Goal: Task Accomplishment & Management: Manage account settings

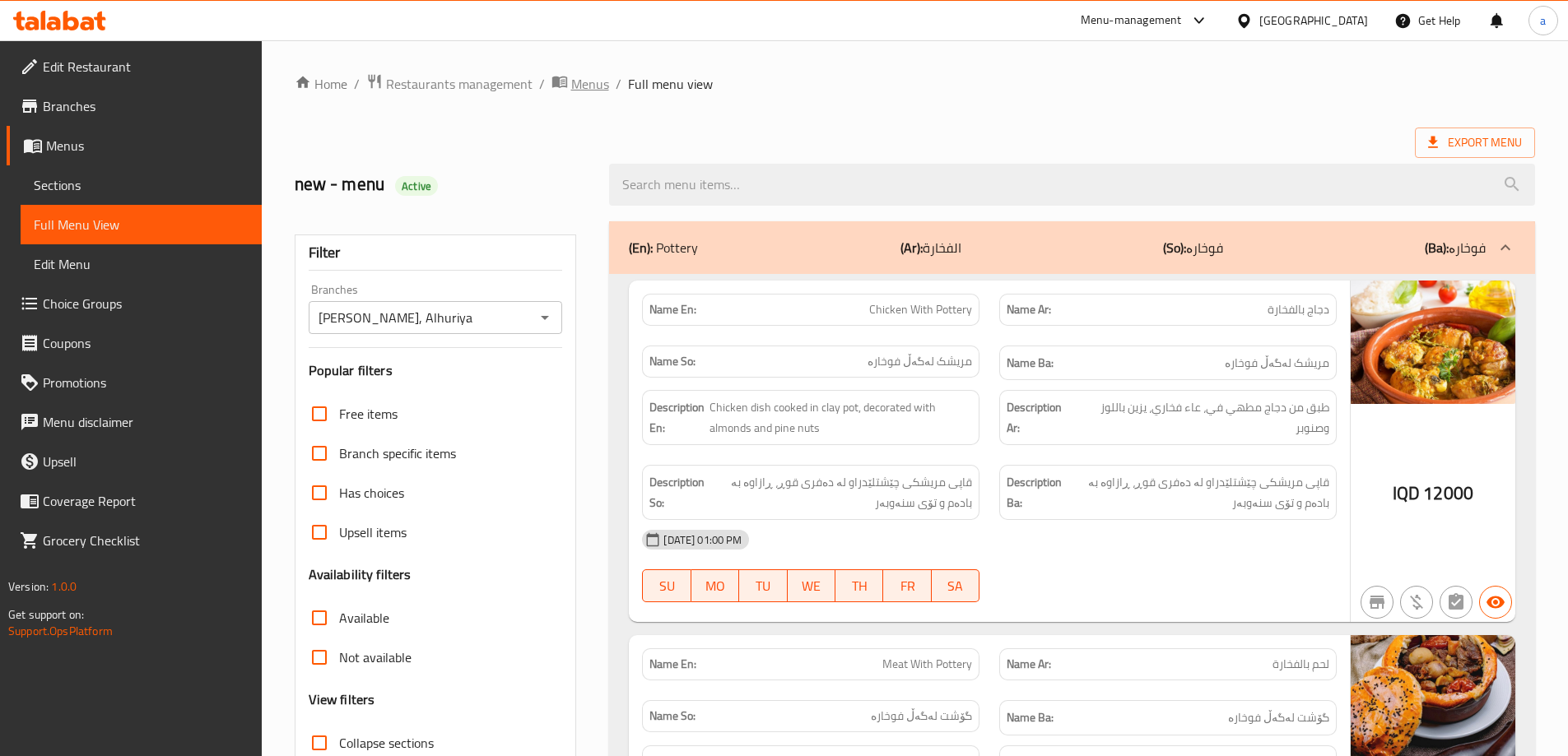
click at [572, 79] on span "Menus" at bounding box center [590, 84] width 38 height 20
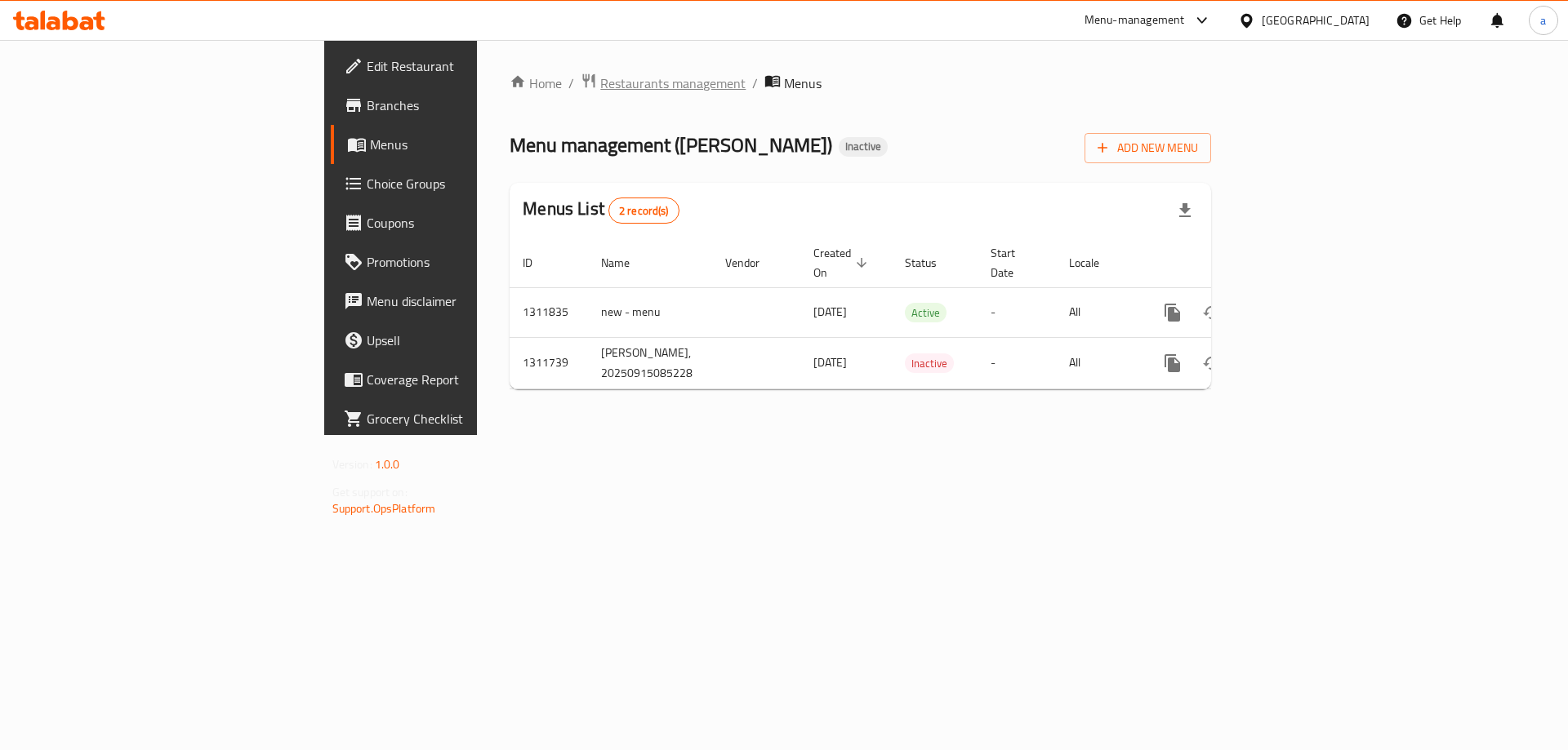
click at [600, 75] on span "Restaurants management" at bounding box center [672, 84] width 145 height 19
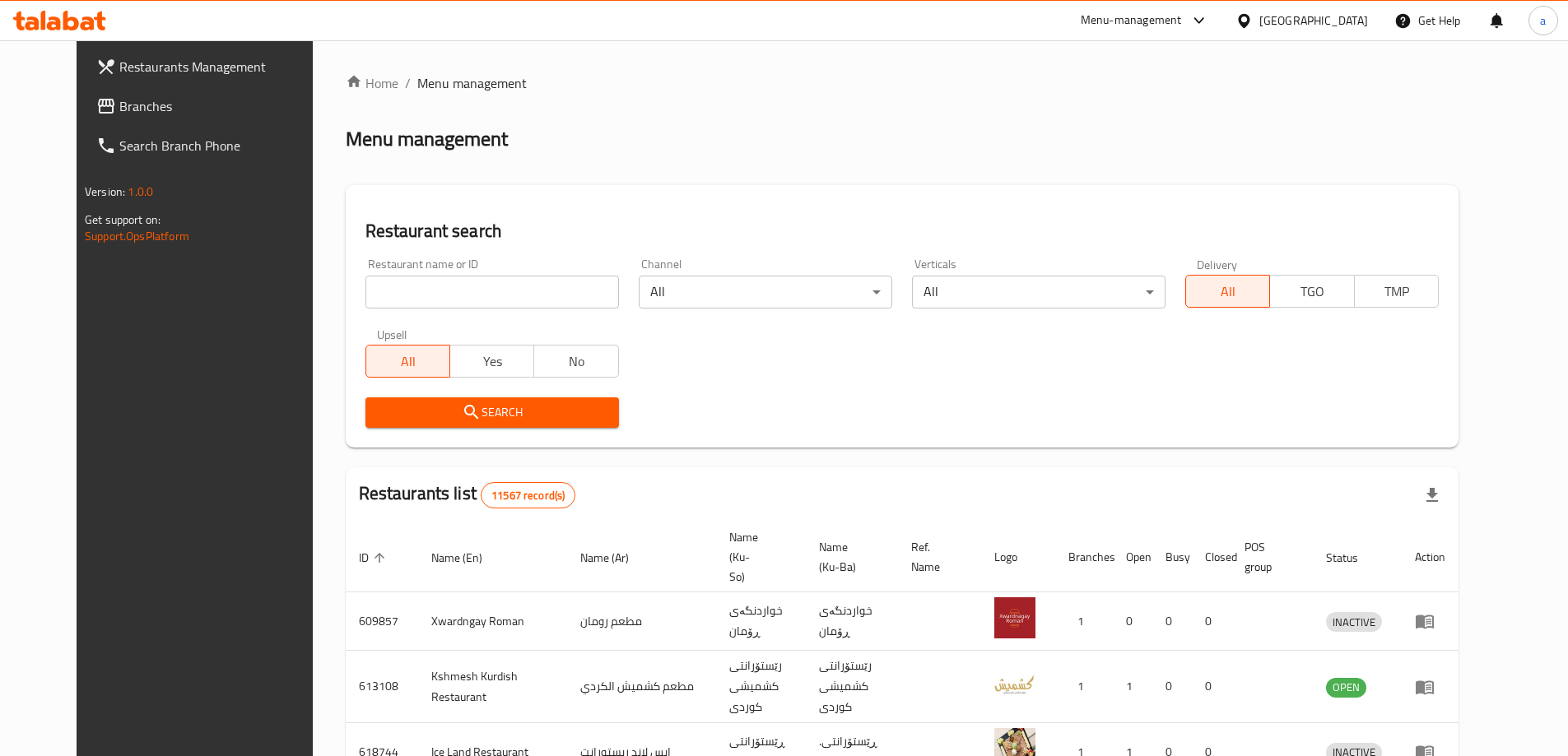
click at [127, 88] on link "Branches" at bounding box center [211, 106] width 255 height 39
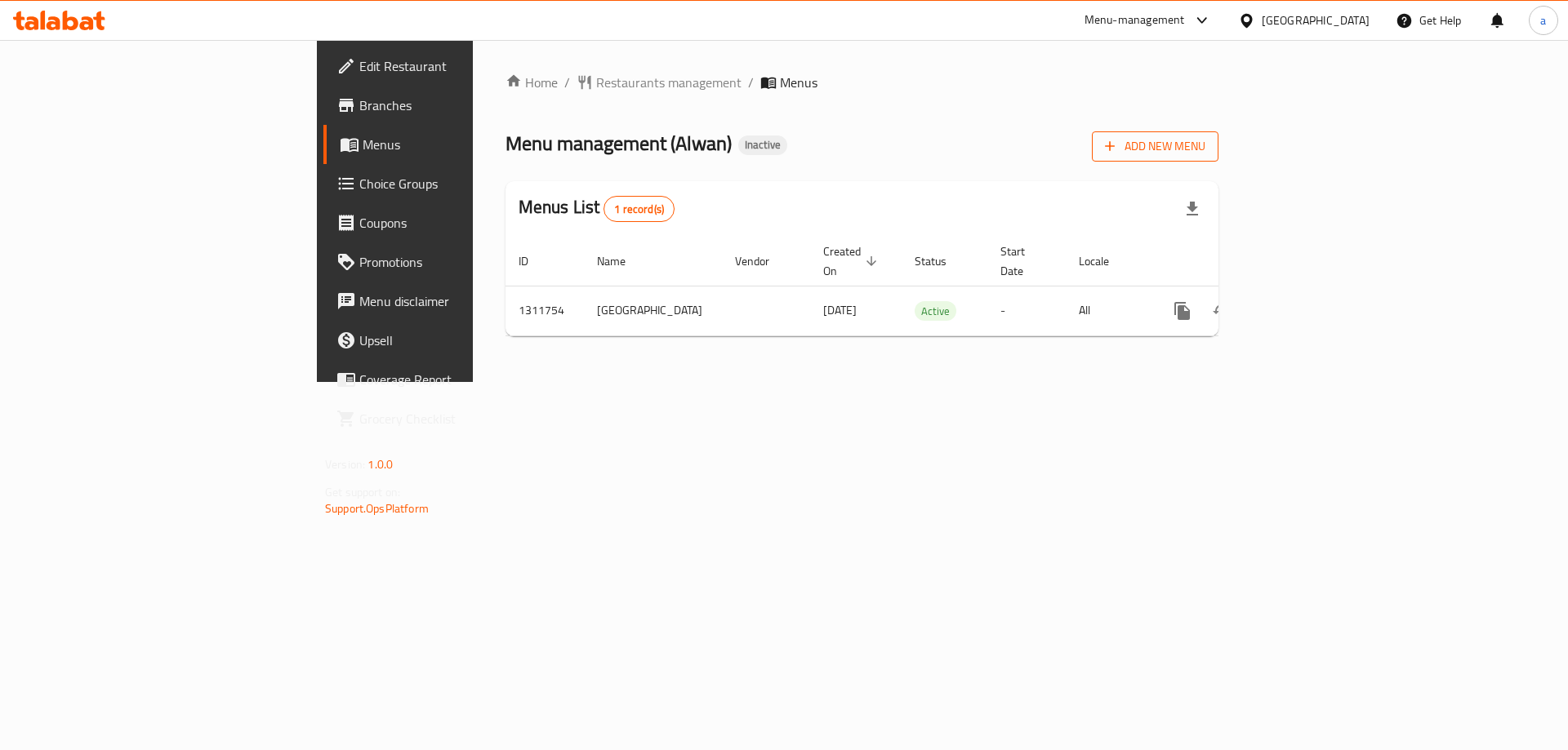
click at [1205, 141] on span "Add New Menu" at bounding box center [1155, 146] width 100 height 20
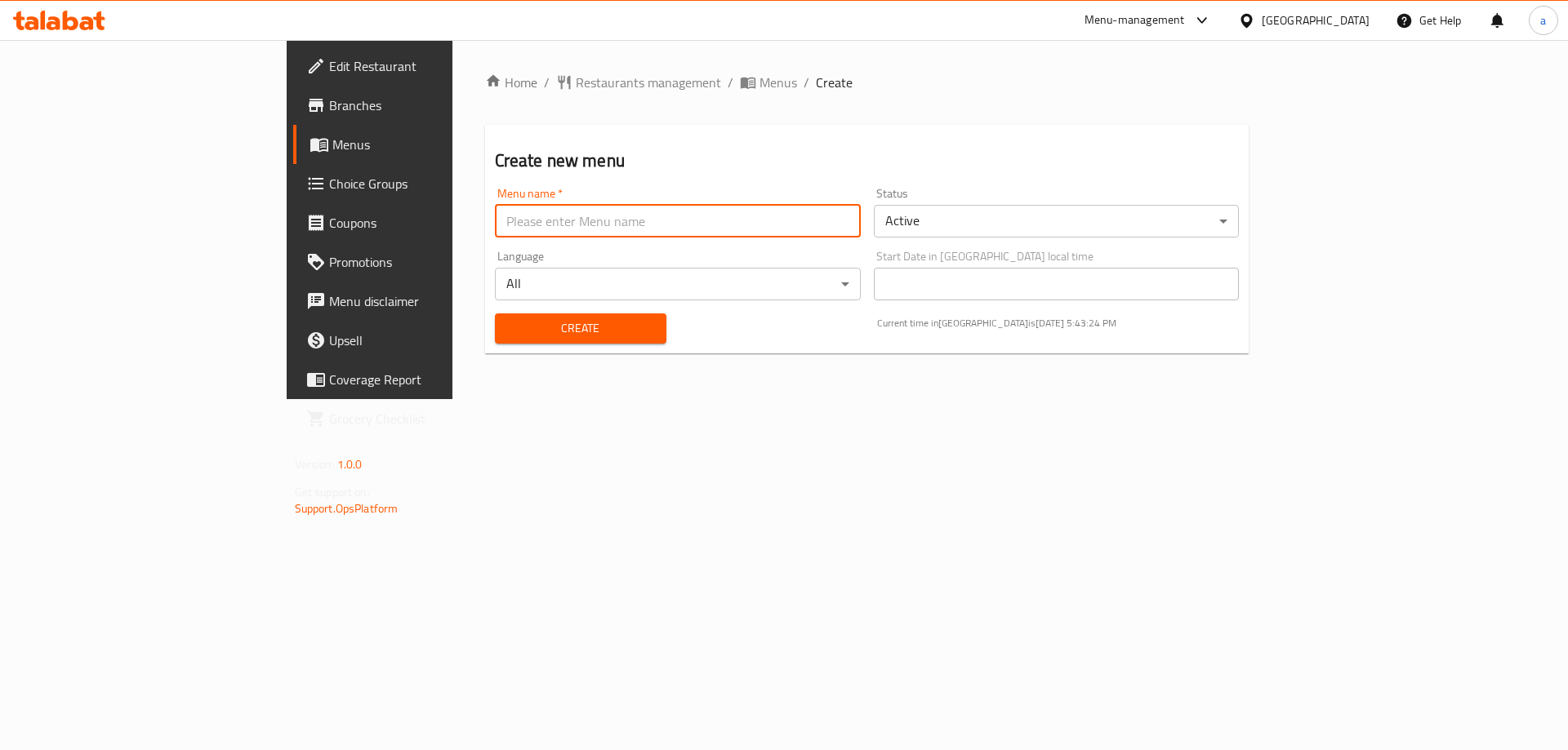
click at [586, 233] on input "text" at bounding box center [678, 222] width 366 height 33
paste input "helin"
type input "helin"
click at [508, 323] on span "Create" at bounding box center [580, 328] width 145 height 20
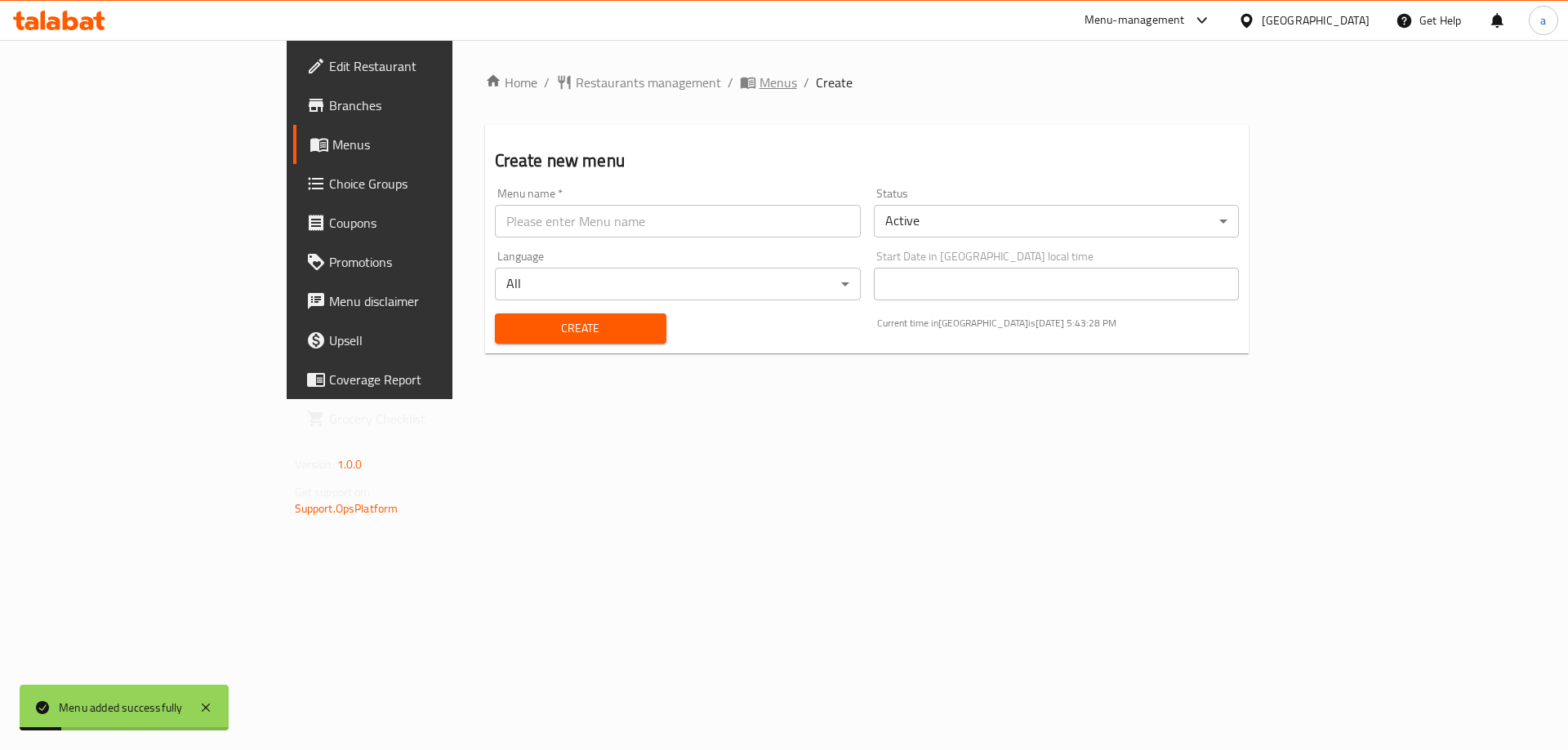
click at [760, 74] on span "Menus" at bounding box center [778, 83] width 38 height 19
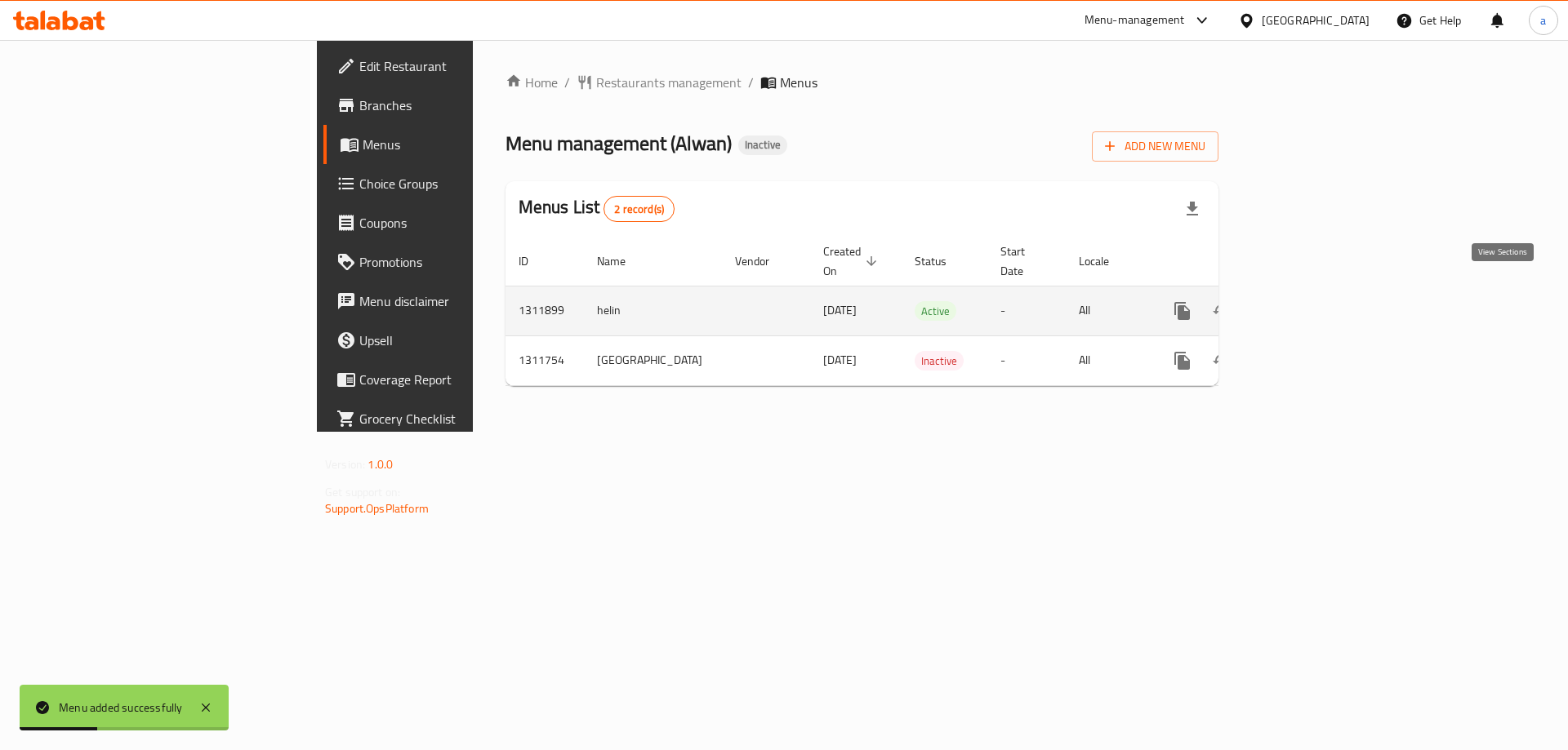
click at [1319, 292] on link "enhanced table" at bounding box center [1300, 311] width 39 height 39
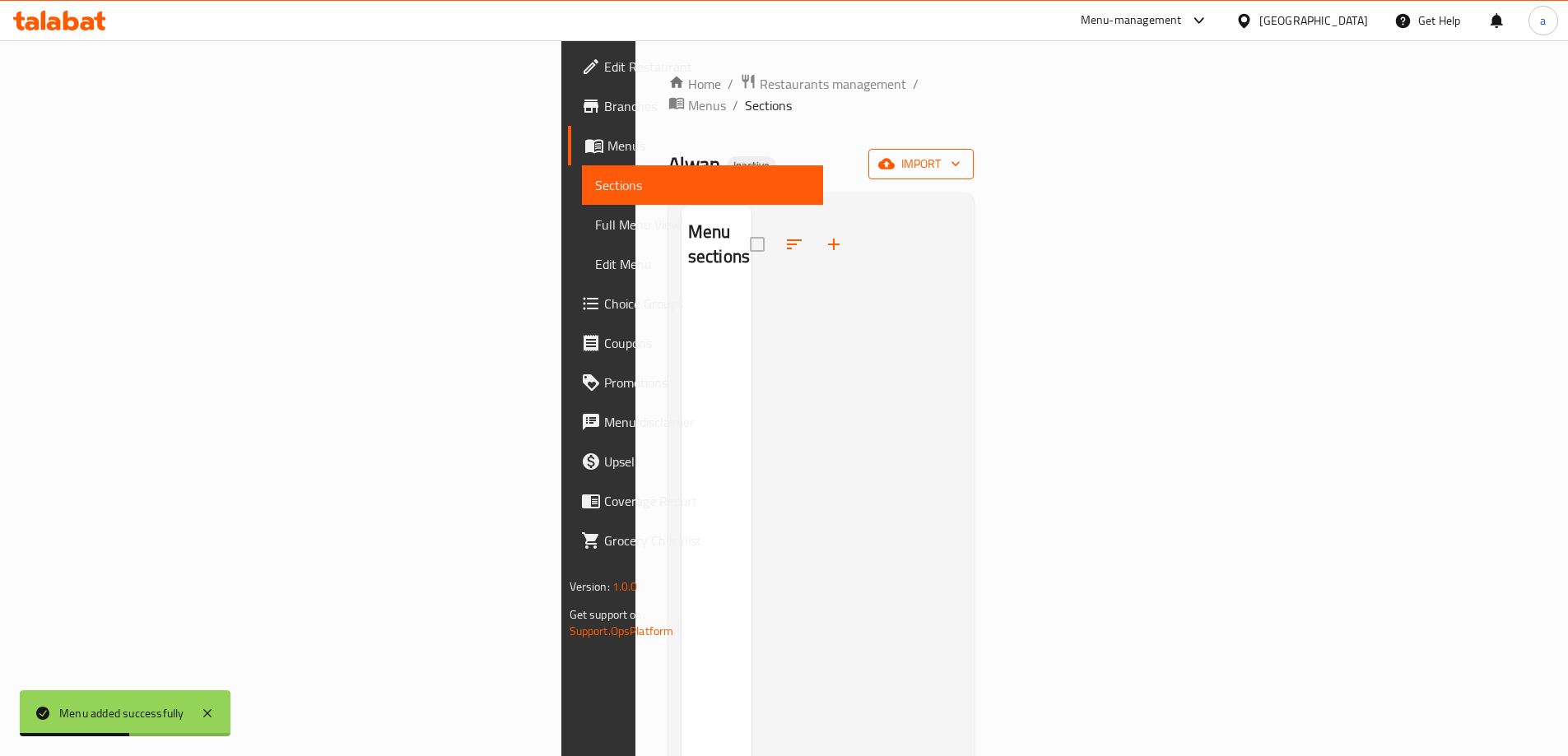
click at [964, 156] on icon "button" at bounding box center [955, 164] width 17 height 17
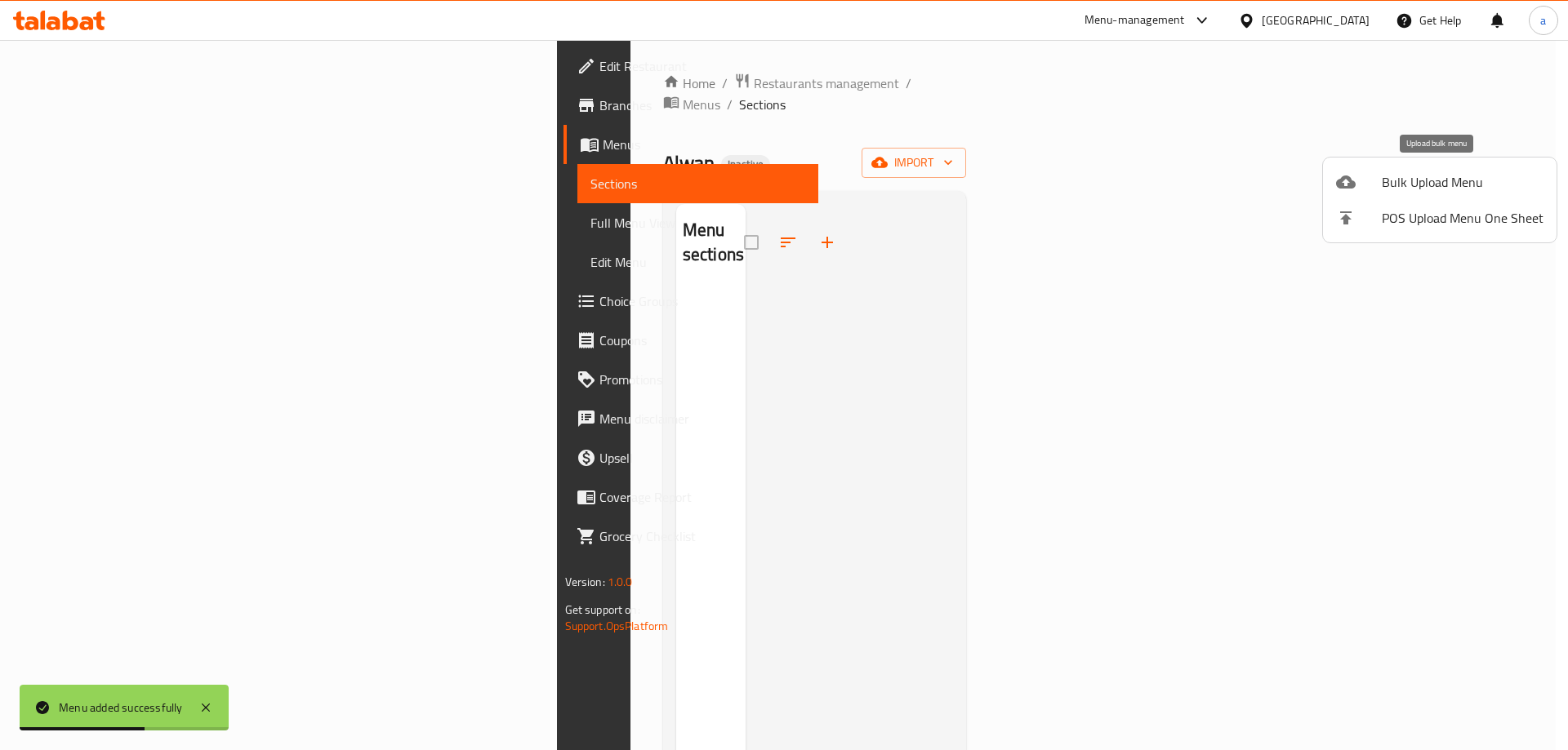
click at [1386, 178] on span "Bulk Upload Menu" at bounding box center [1462, 182] width 161 height 19
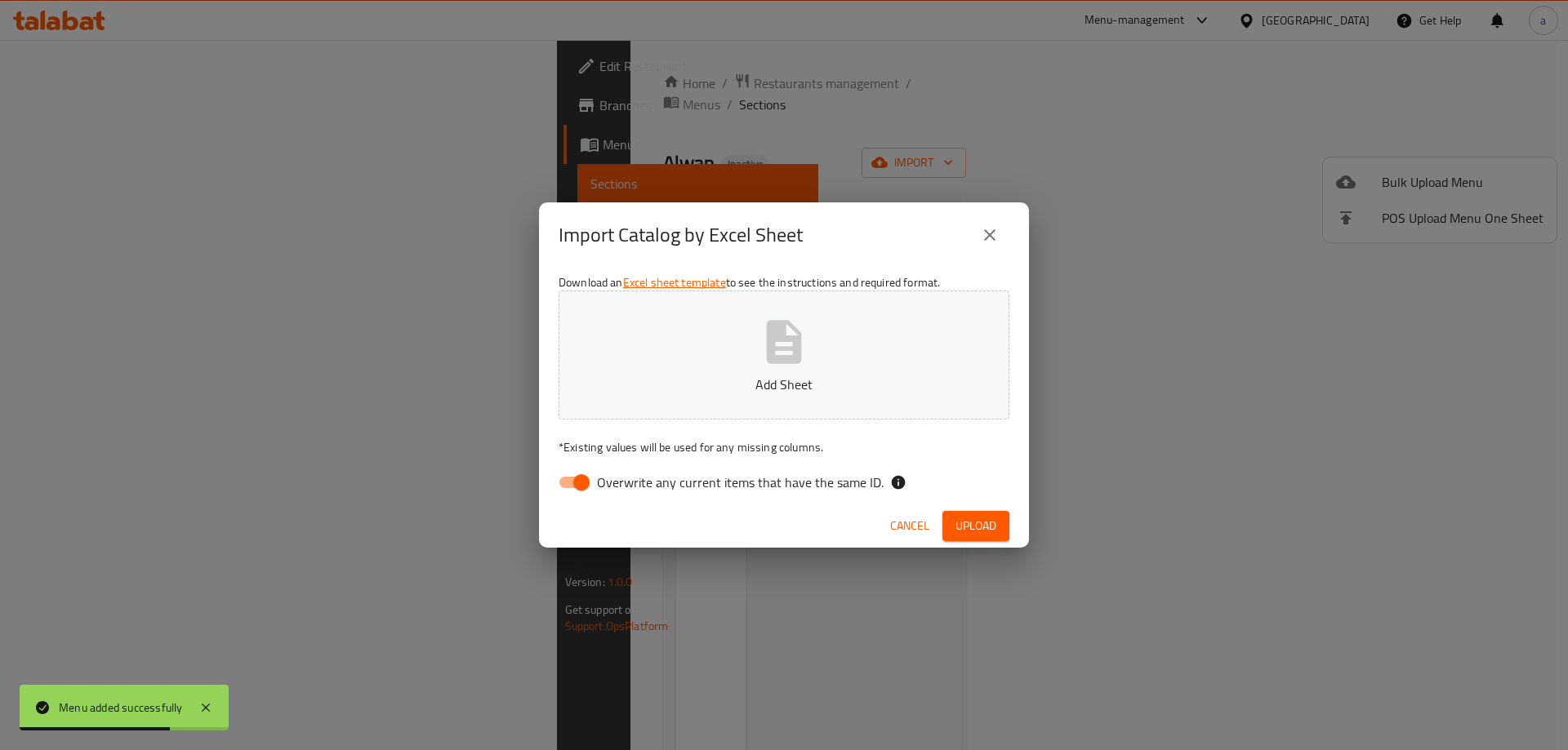
click at [569, 479] on input "Overwrite any current items that have the same ID." at bounding box center [582, 482] width 93 height 31
checkbox input "false"
click at [726, 369] on button "Add Sheet" at bounding box center [783, 355] width 450 height 129
click at [991, 532] on span "Upload" at bounding box center [976, 525] width 41 height 20
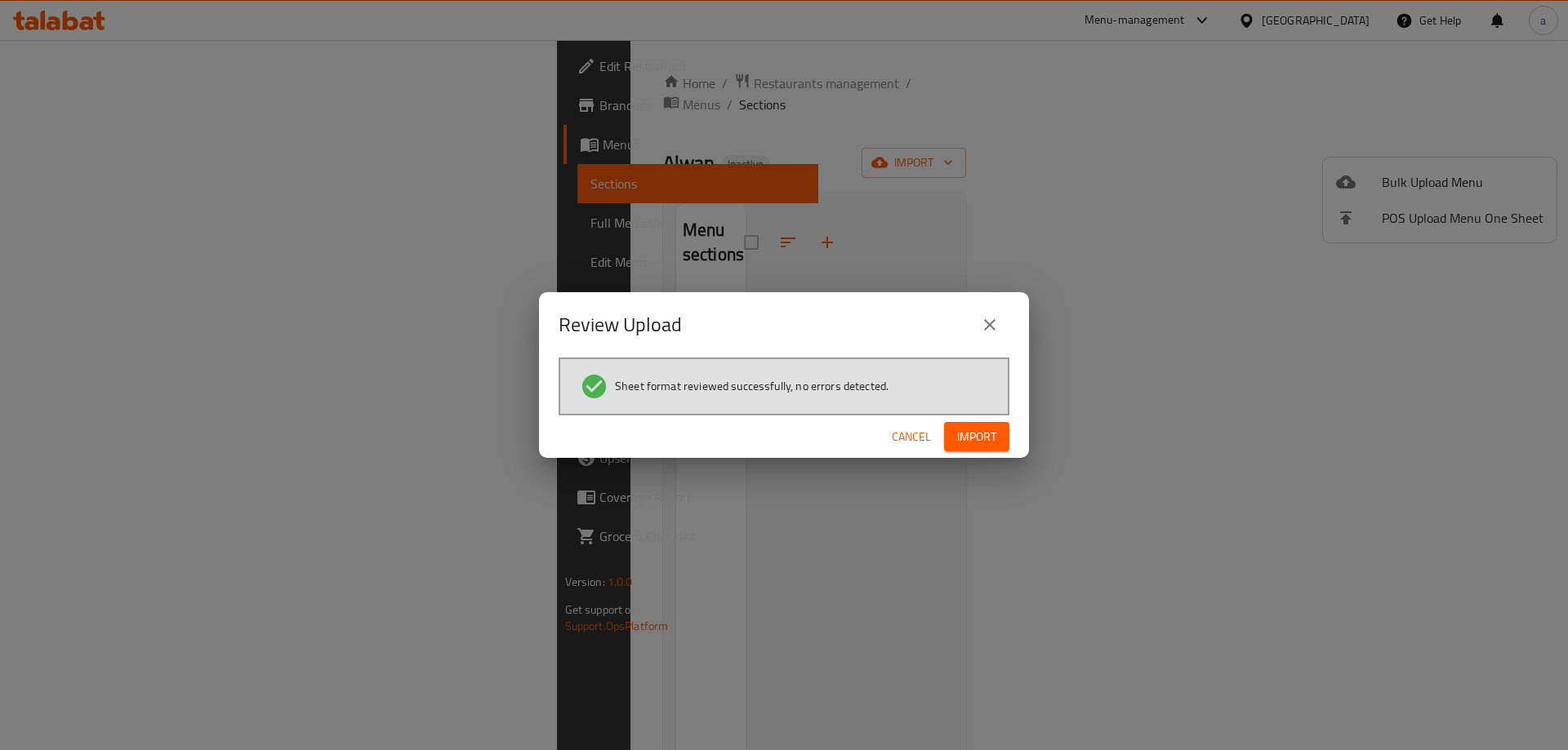
click at [975, 445] on span "Import" at bounding box center [977, 437] width 39 height 20
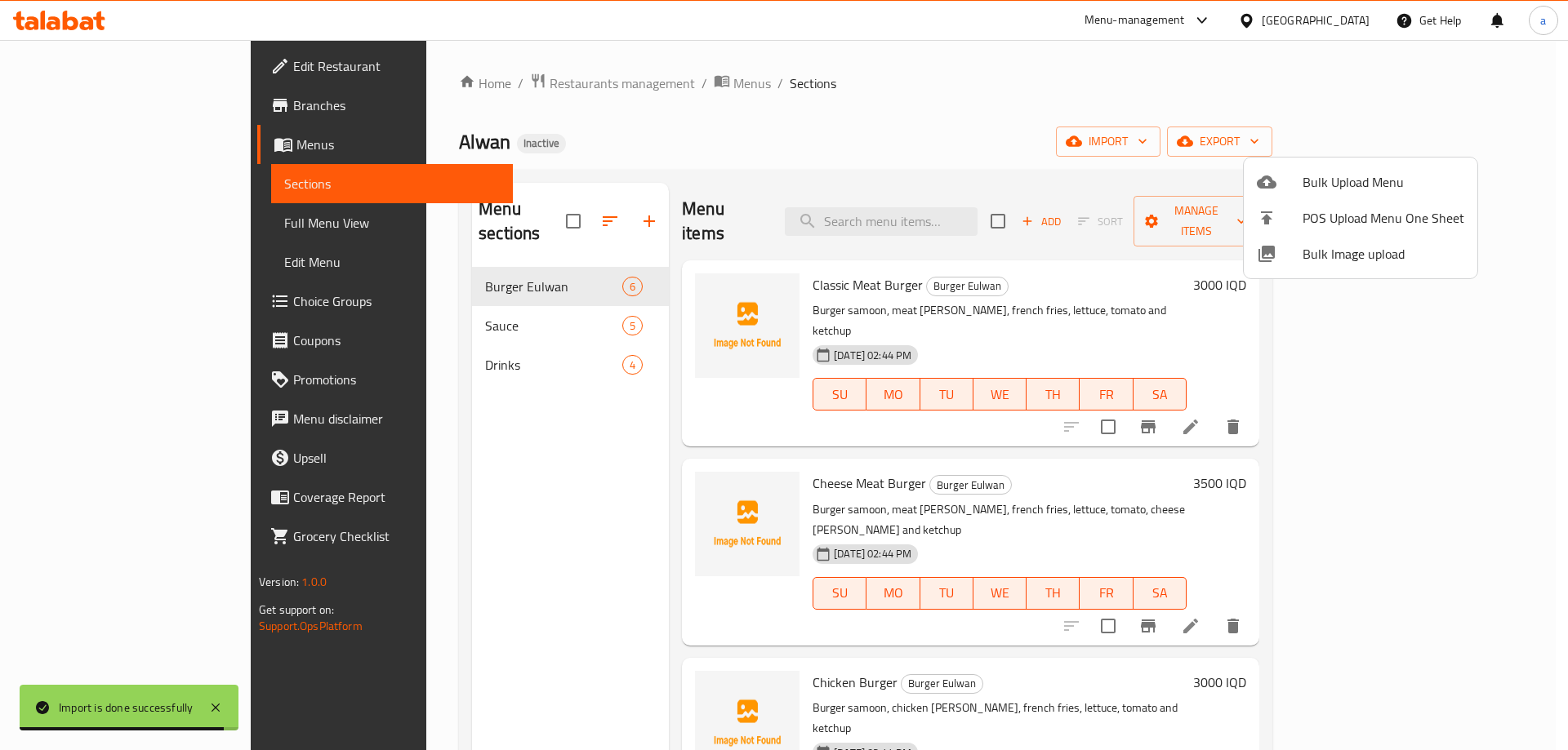
click at [410, 295] on div at bounding box center [784, 375] width 1568 height 750
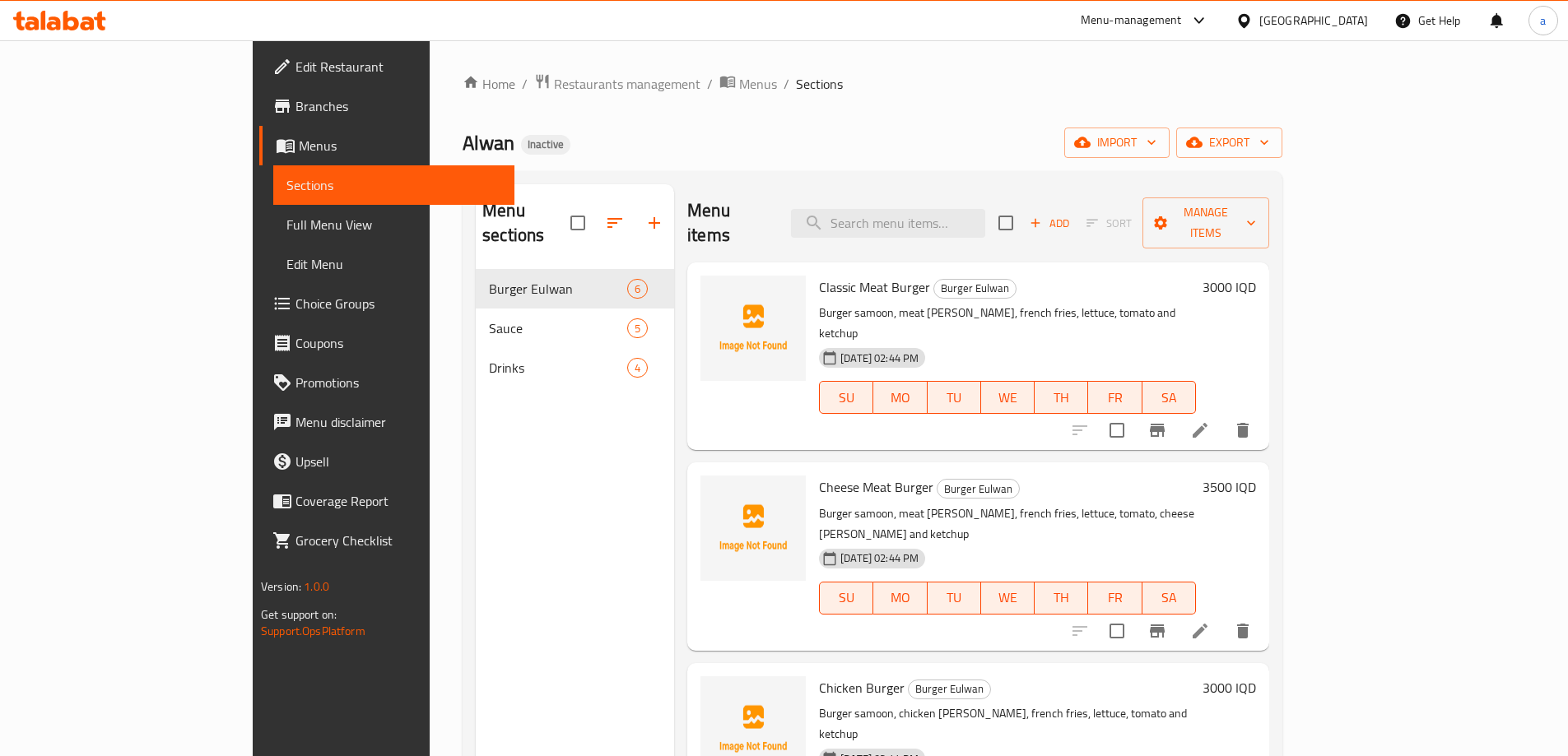
click at [853, 60] on div "Home / Restaurants management / Menus / Sections Alwan Inactive import export M…" at bounding box center [872, 513] width 885 height 946
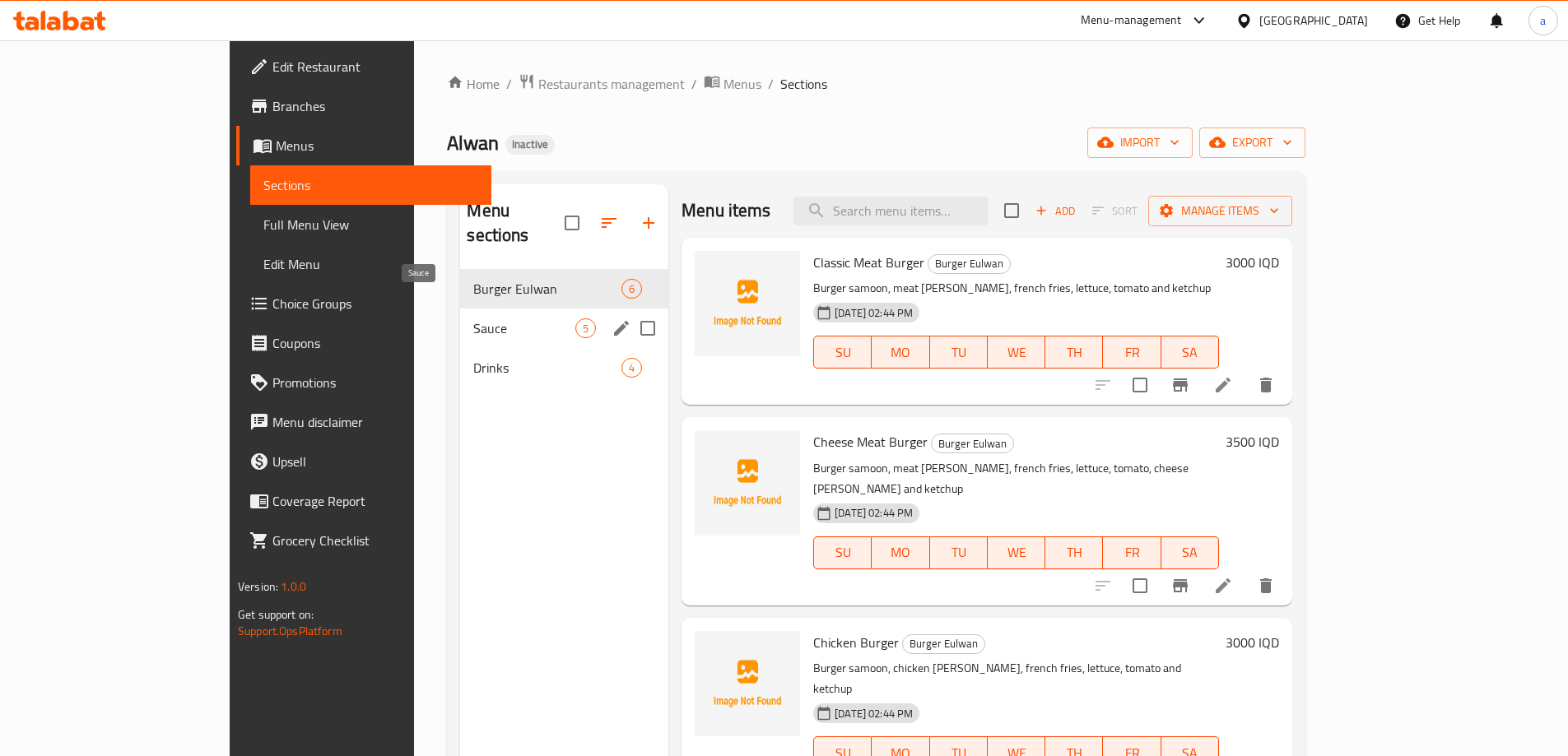
click at [474, 319] on span "Sauce" at bounding box center [525, 328] width 102 height 20
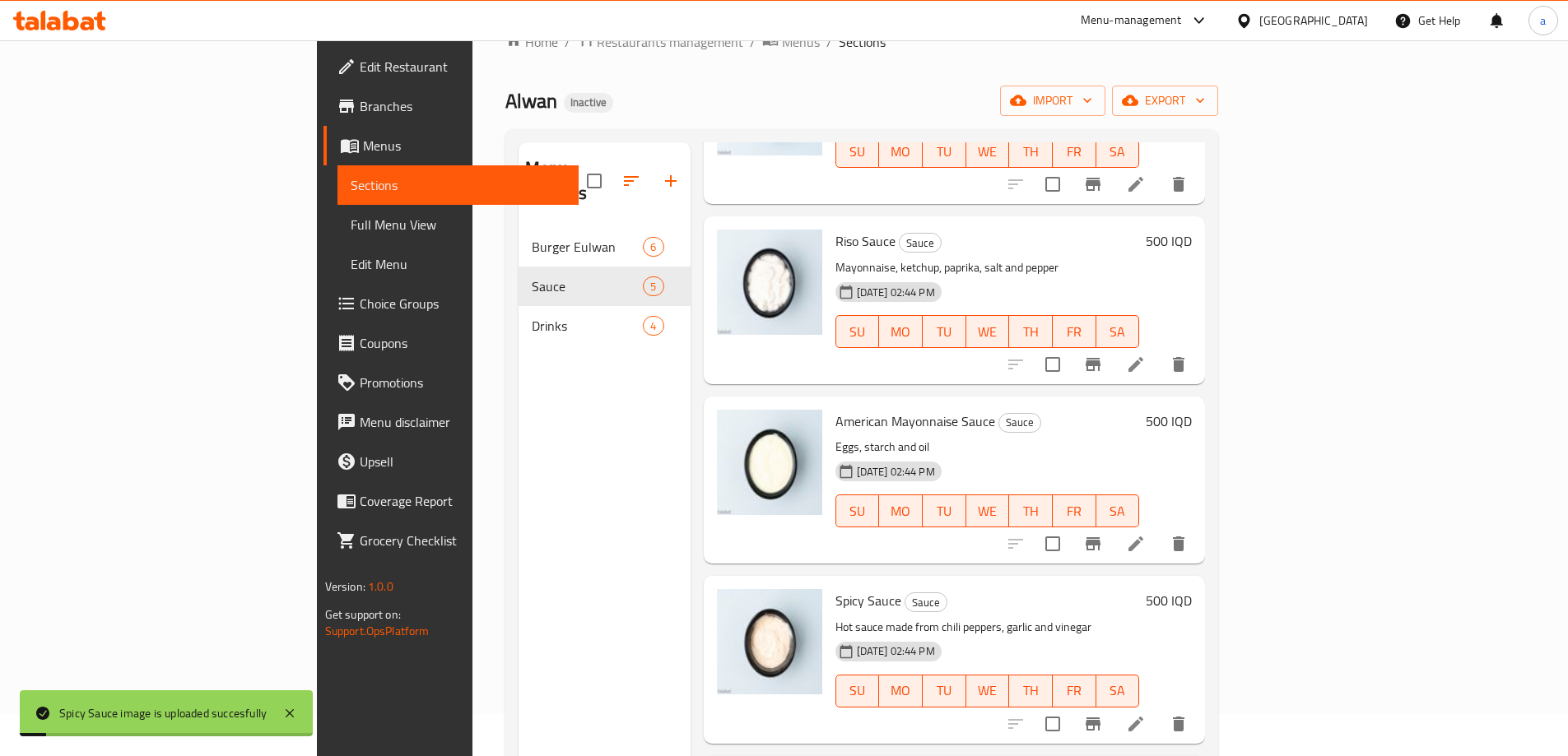
scroll to position [11, 0]
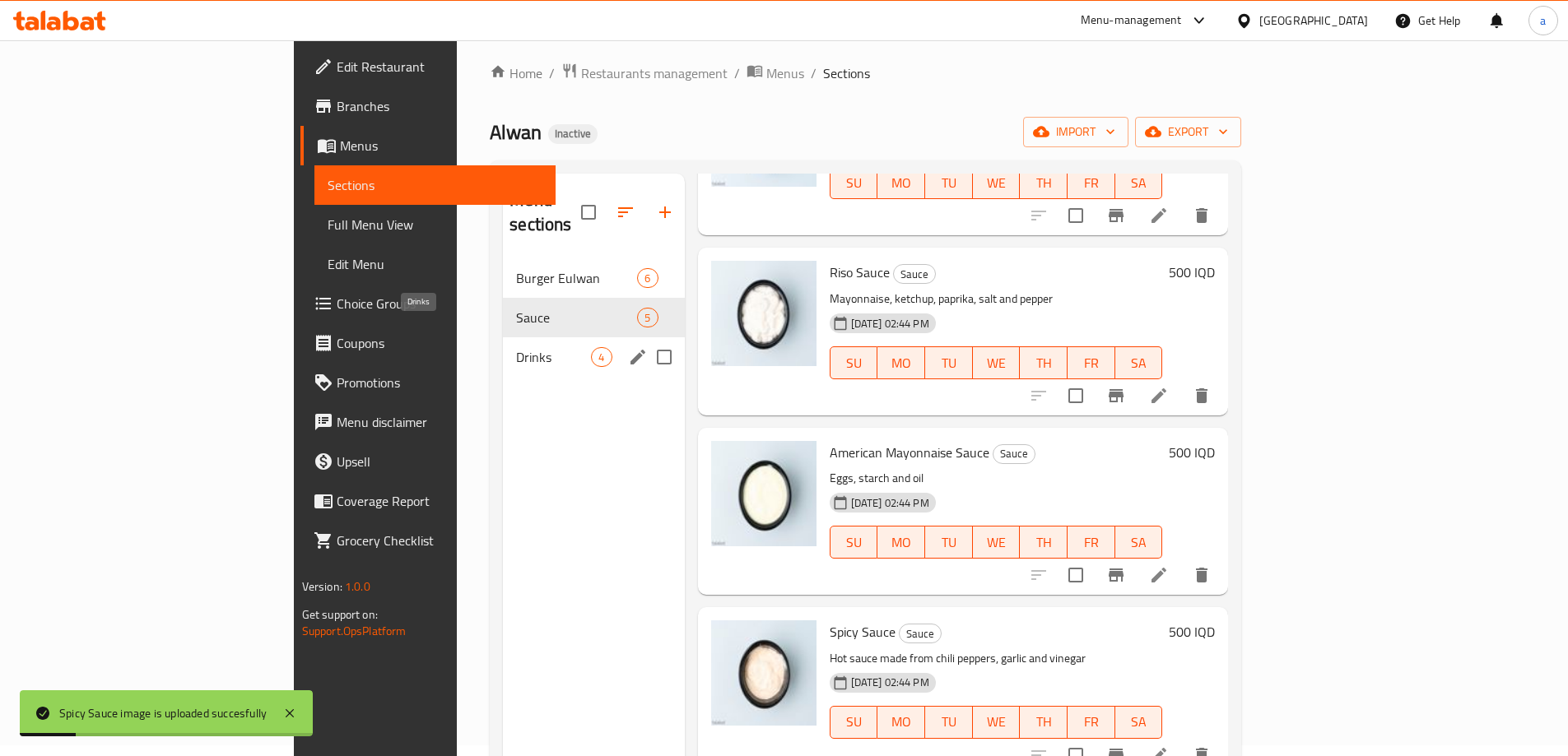
click at [503, 337] on div "Drinks 4" at bounding box center [593, 357] width 181 height 39
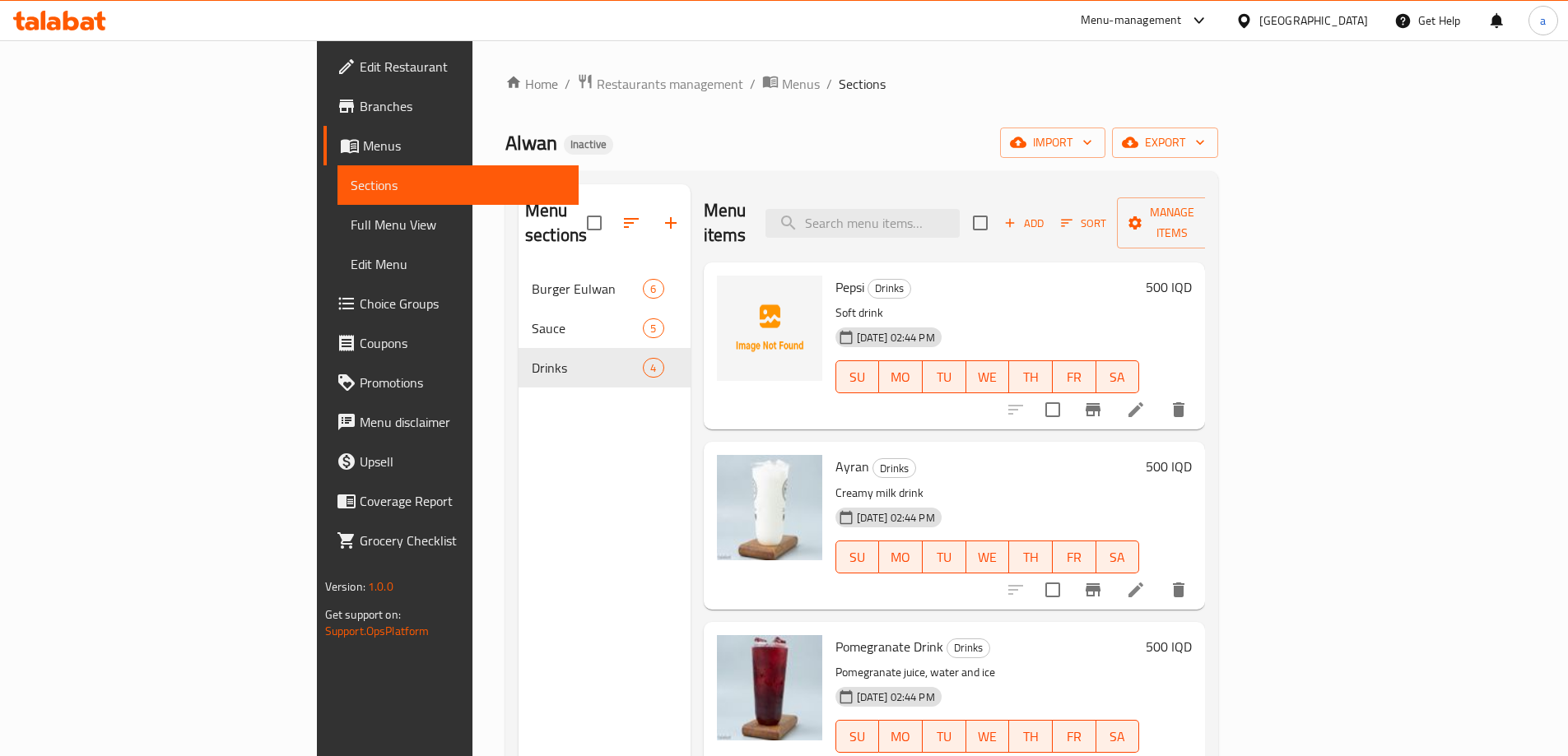
click at [526, 558] on div "Menu sections Burger Eulwan 6 Sauce 5 Drinks 4" at bounding box center [604, 562] width 172 height 756
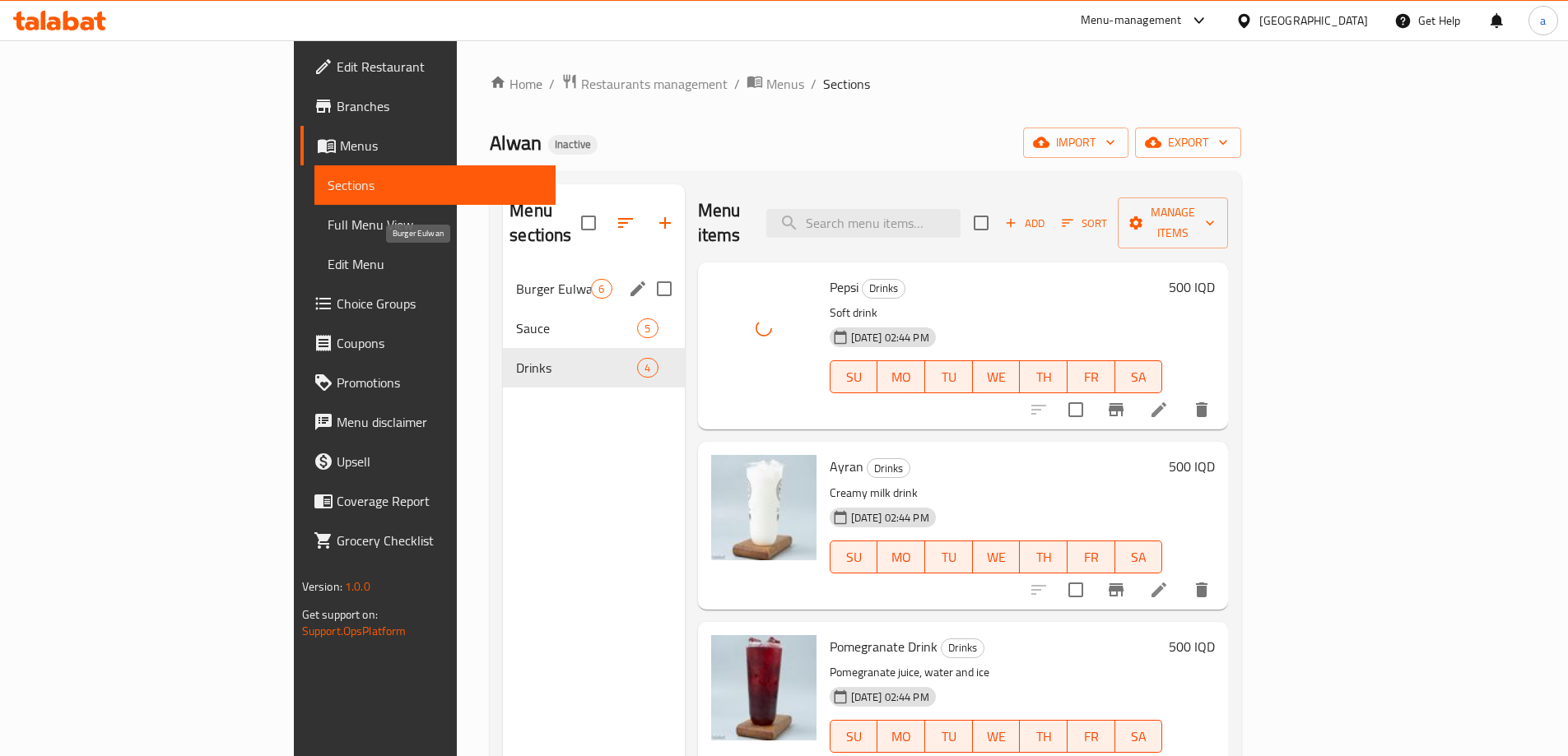
click at [516, 279] on span "Burger Eulwan" at bounding box center [553, 289] width 75 height 20
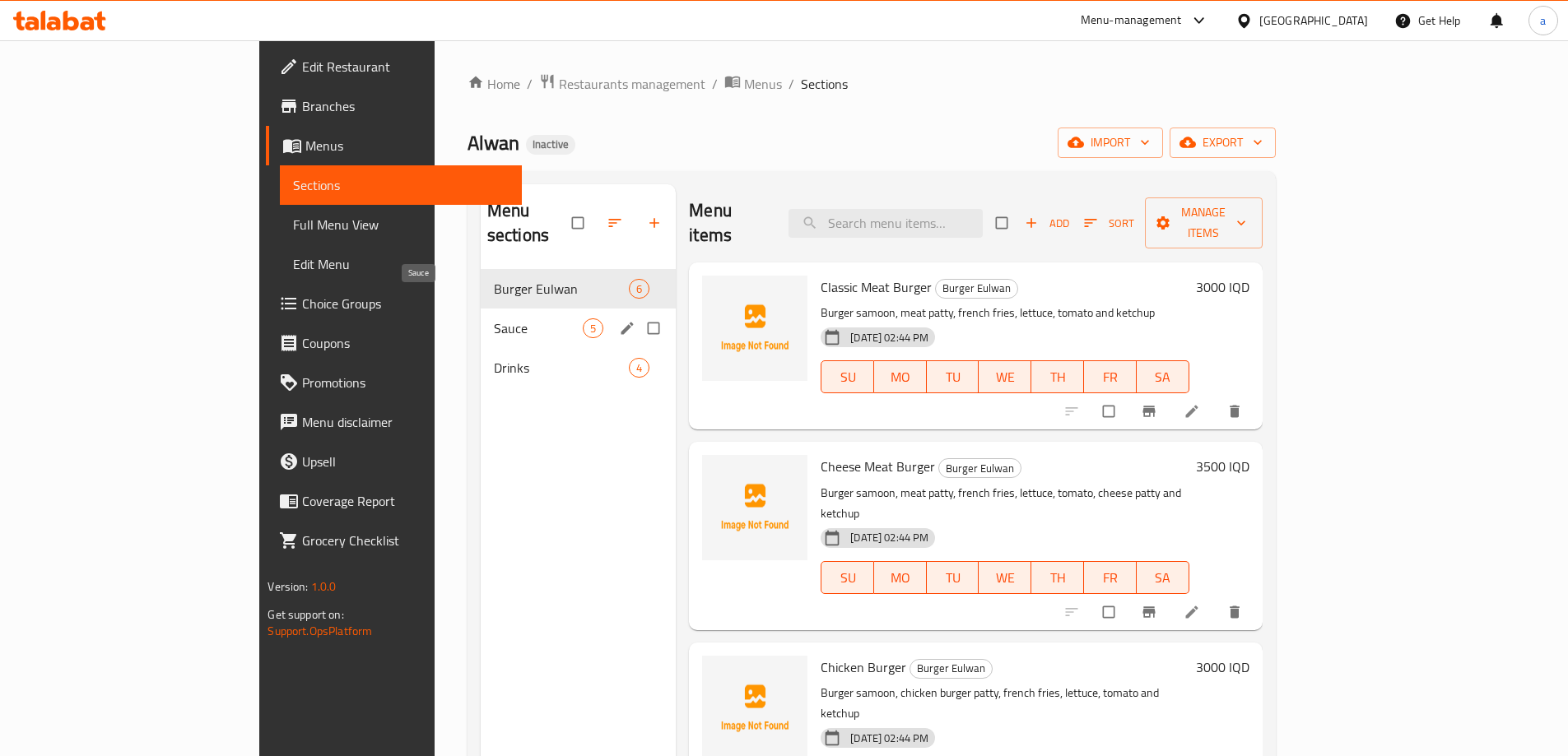
click at [494, 319] on span "Sauce" at bounding box center [538, 328] width 89 height 20
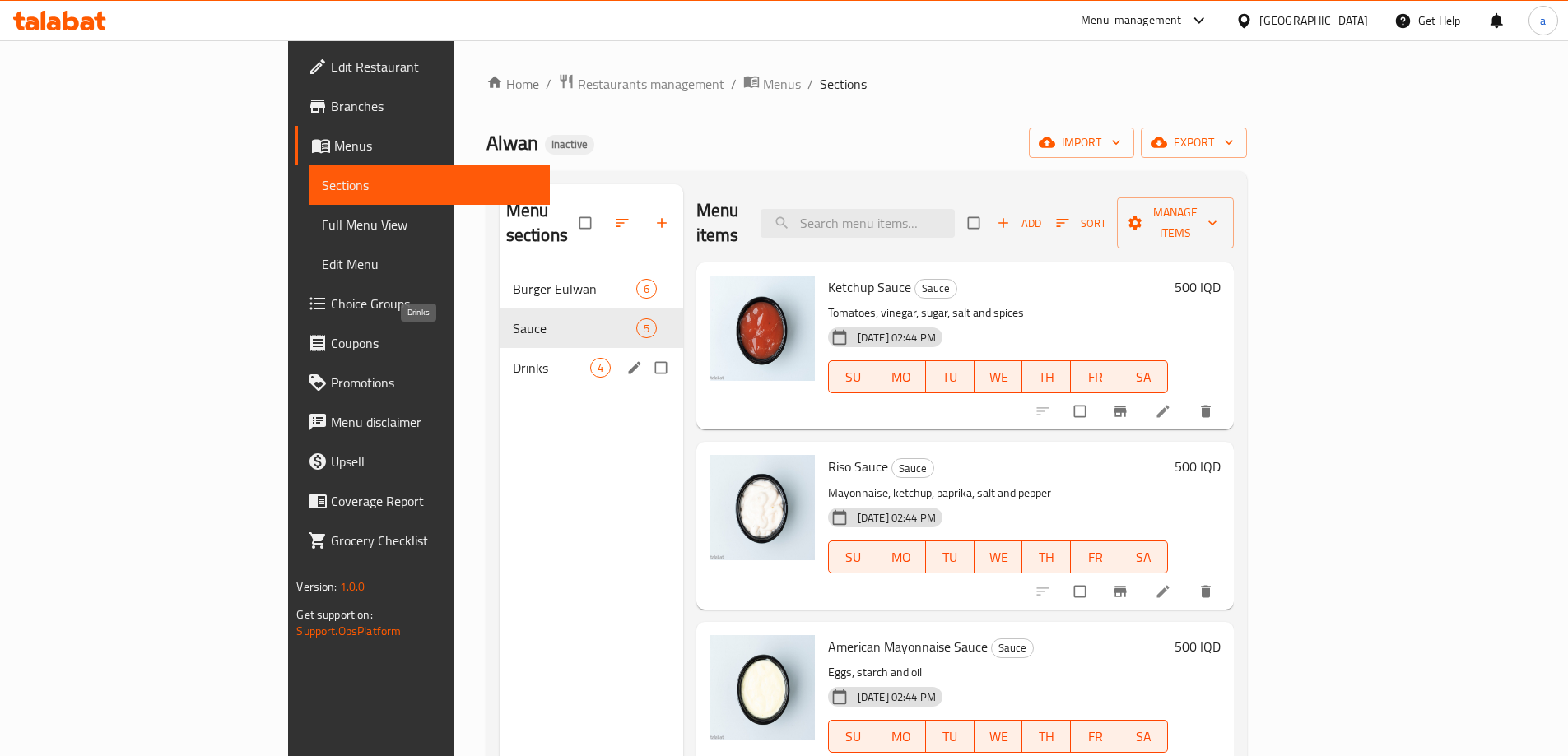
click at [513, 358] on span "Drinks" at bounding box center [551, 368] width 77 height 20
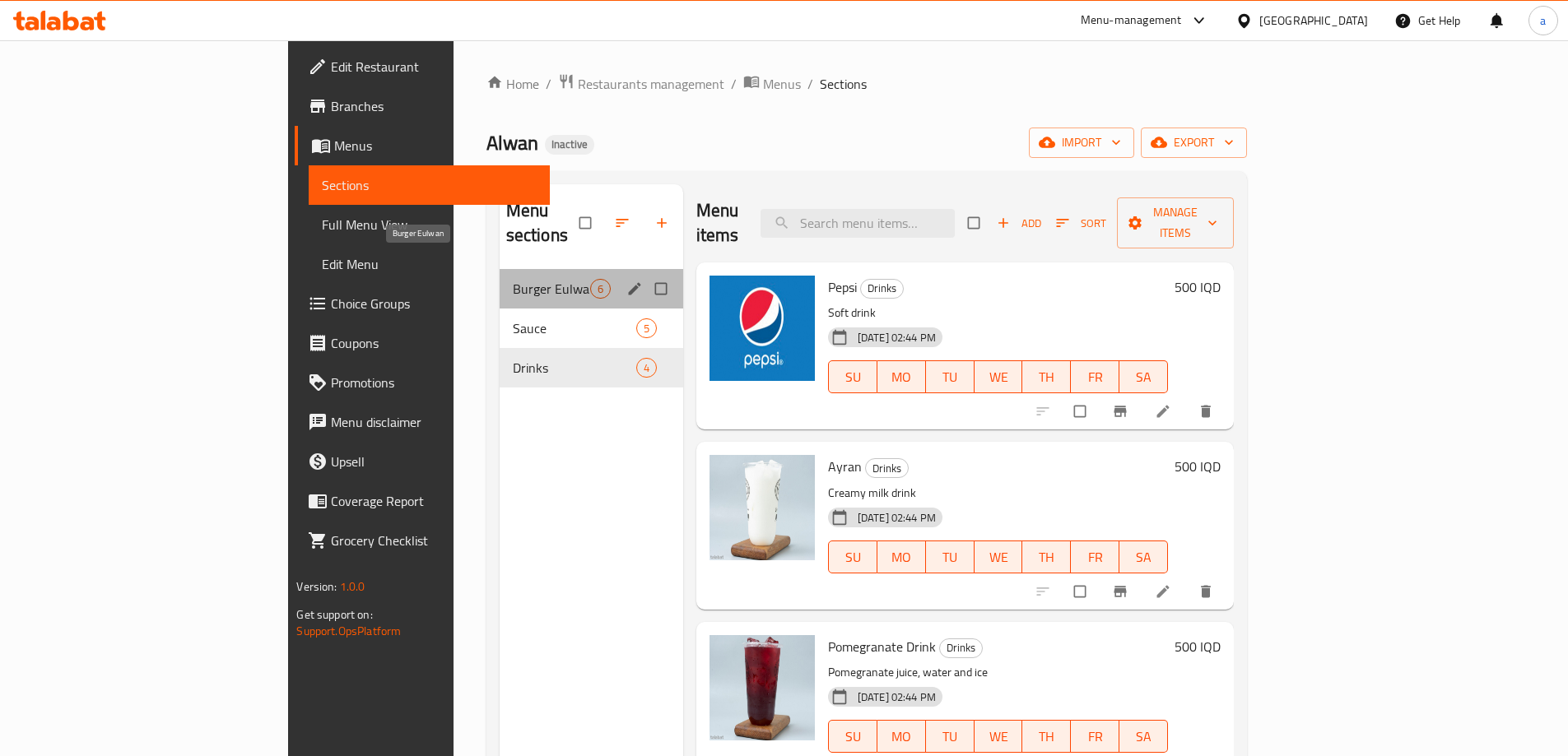
click at [513, 279] on span "Burger Eulwan" at bounding box center [551, 289] width 77 height 20
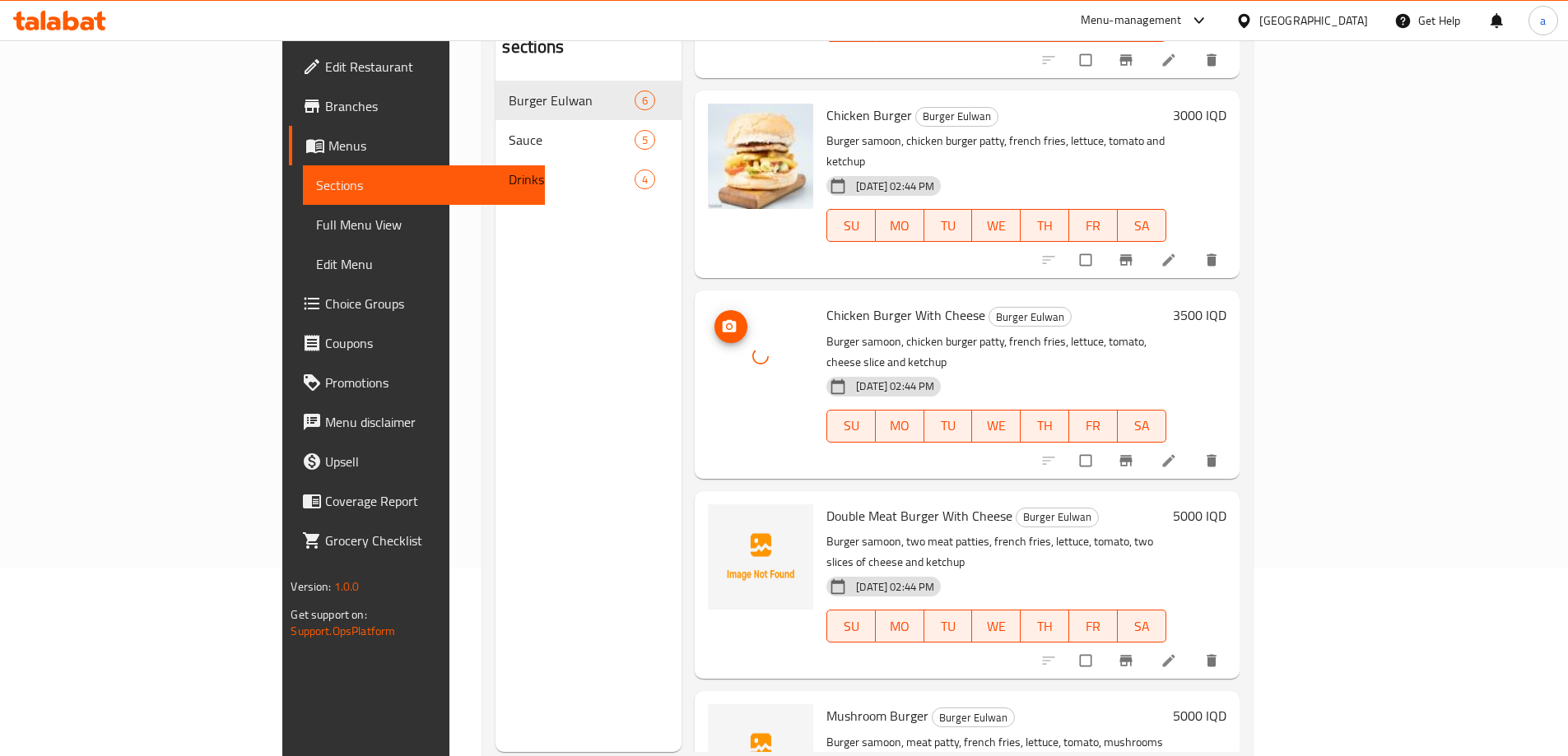
scroll to position [230, 0]
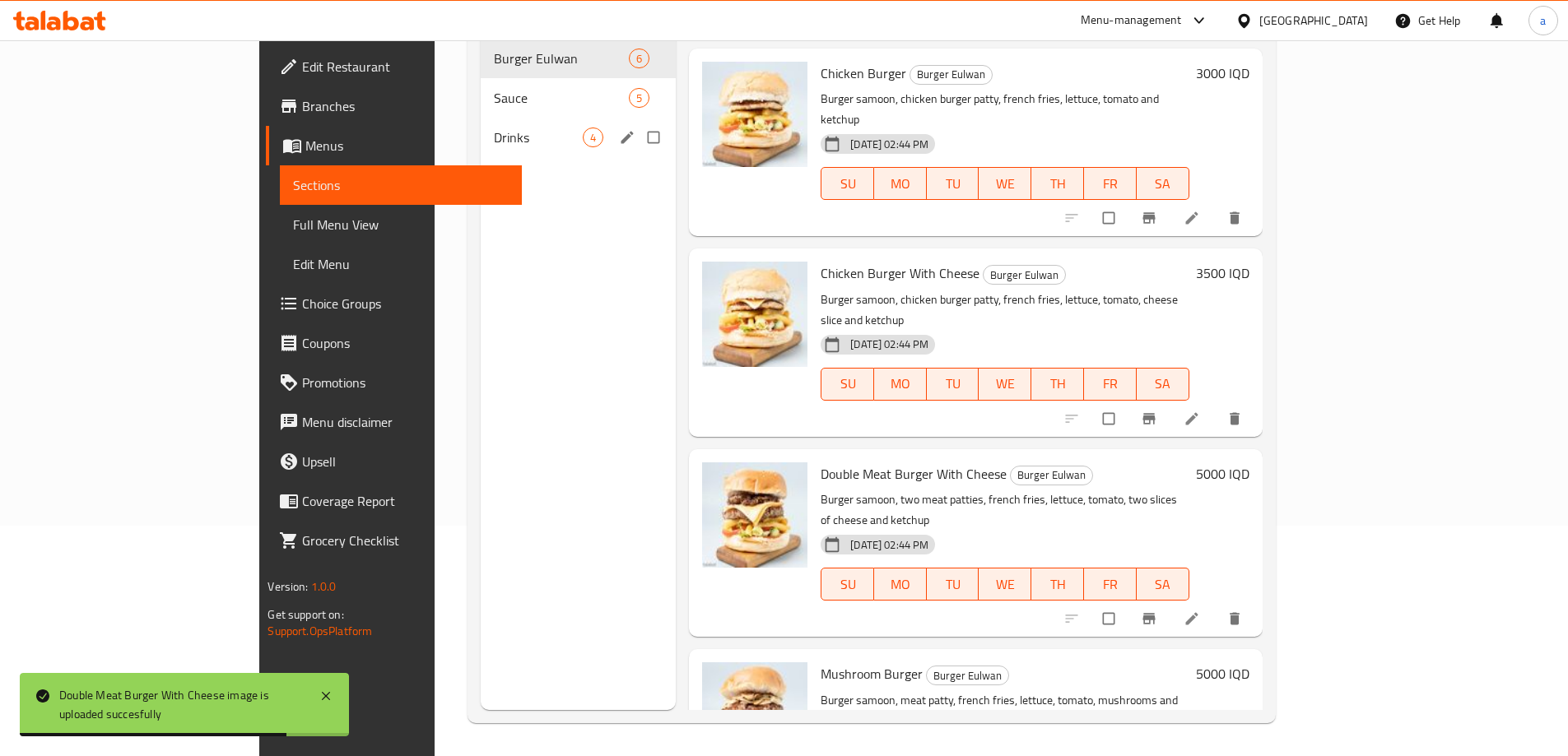
click at [481, 130] on div "Drinks 4" at bounding box center [578, 137] width 195 height 39
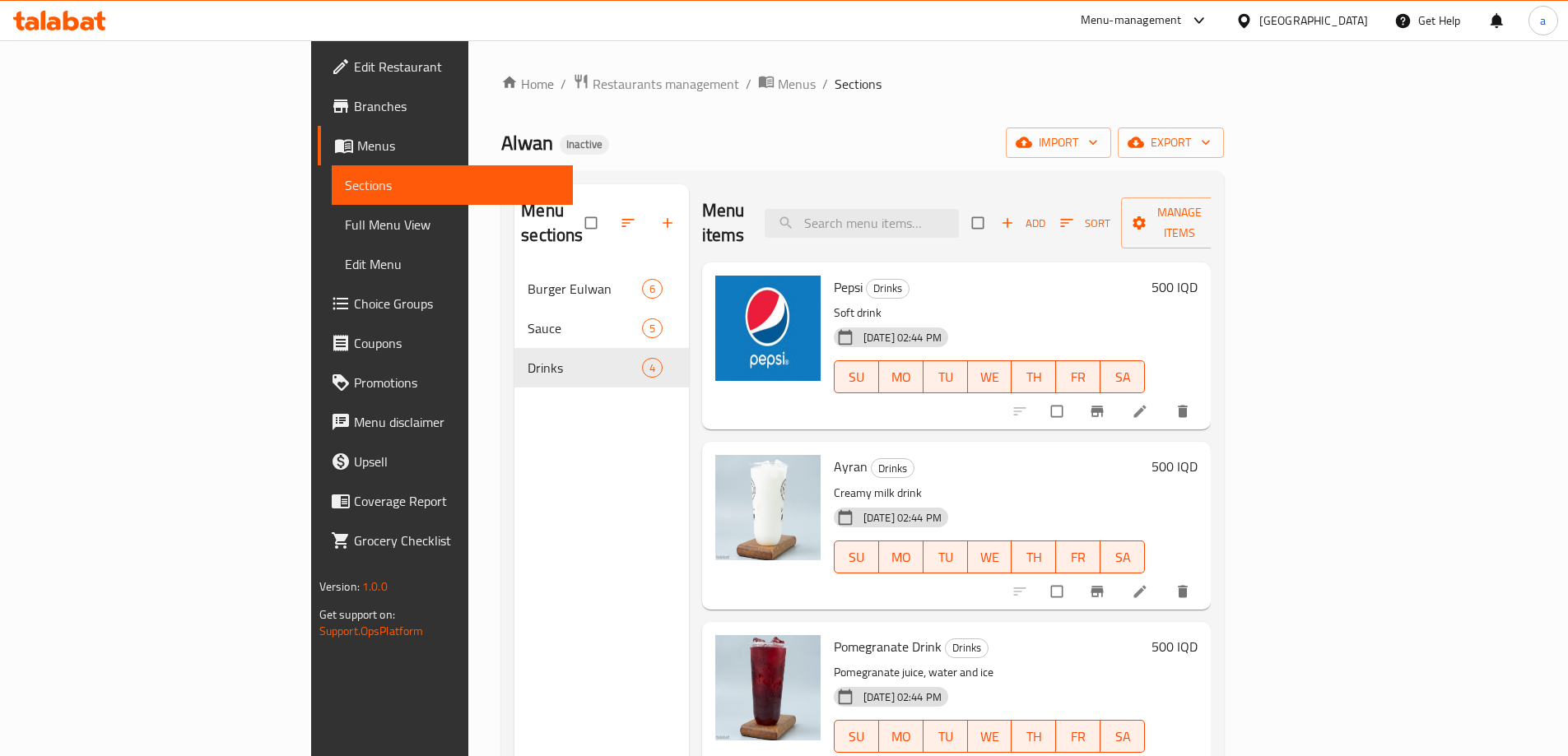
click at [345, 230] on span "Full Menu View" at bounding box center [452, 225] width 215 height 20
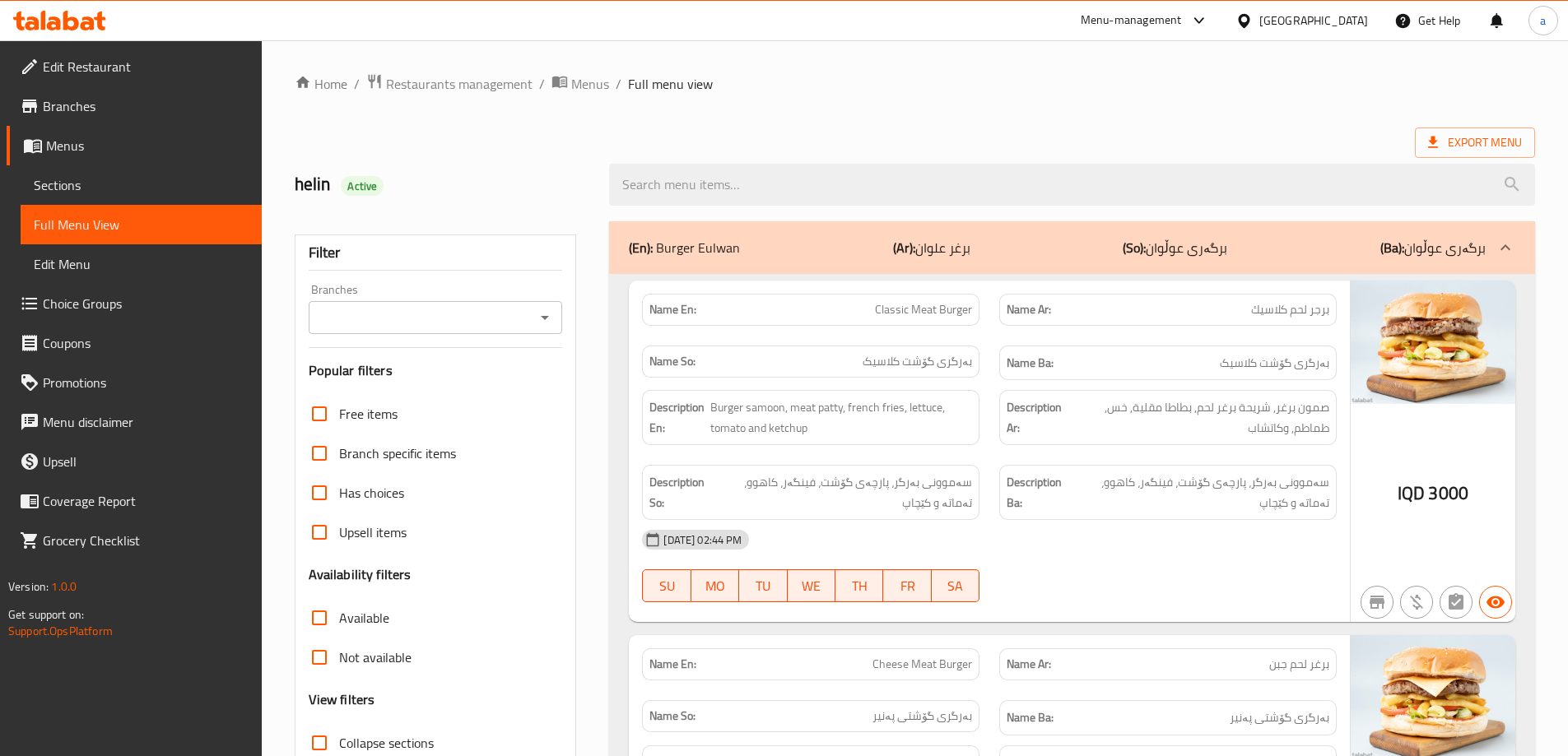
click at [557, 312] on div "Branches" at bounding box center [435, 318] width 254 height 33
click at [540, 315] on icon "Open" at bounding box center [545, 318] width 20 height 20
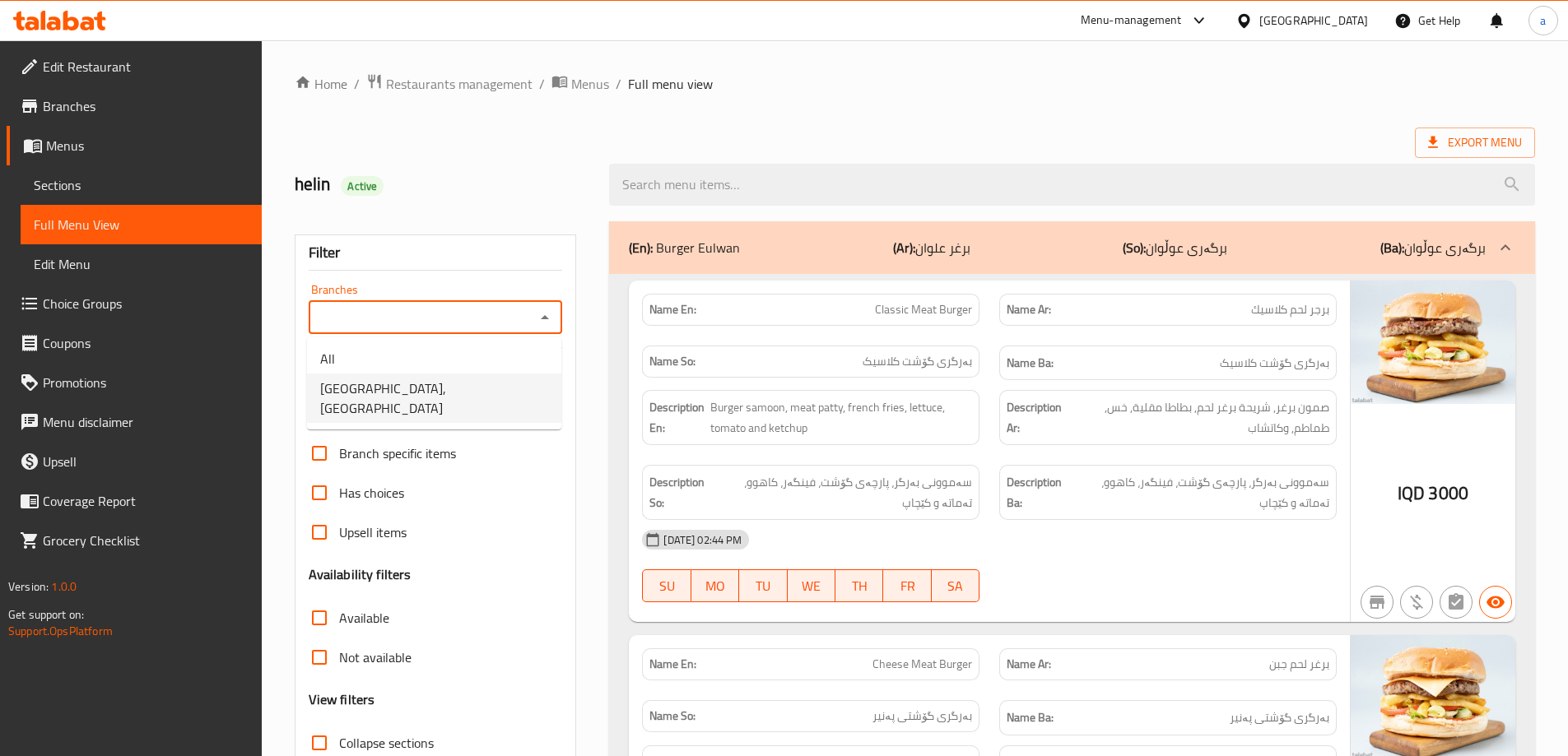
click at [452, 389] on li "Alwan,Palestine Street" at bounding box center [433, 398] width 254 height 49
type input "Alwan,Palestine Street"
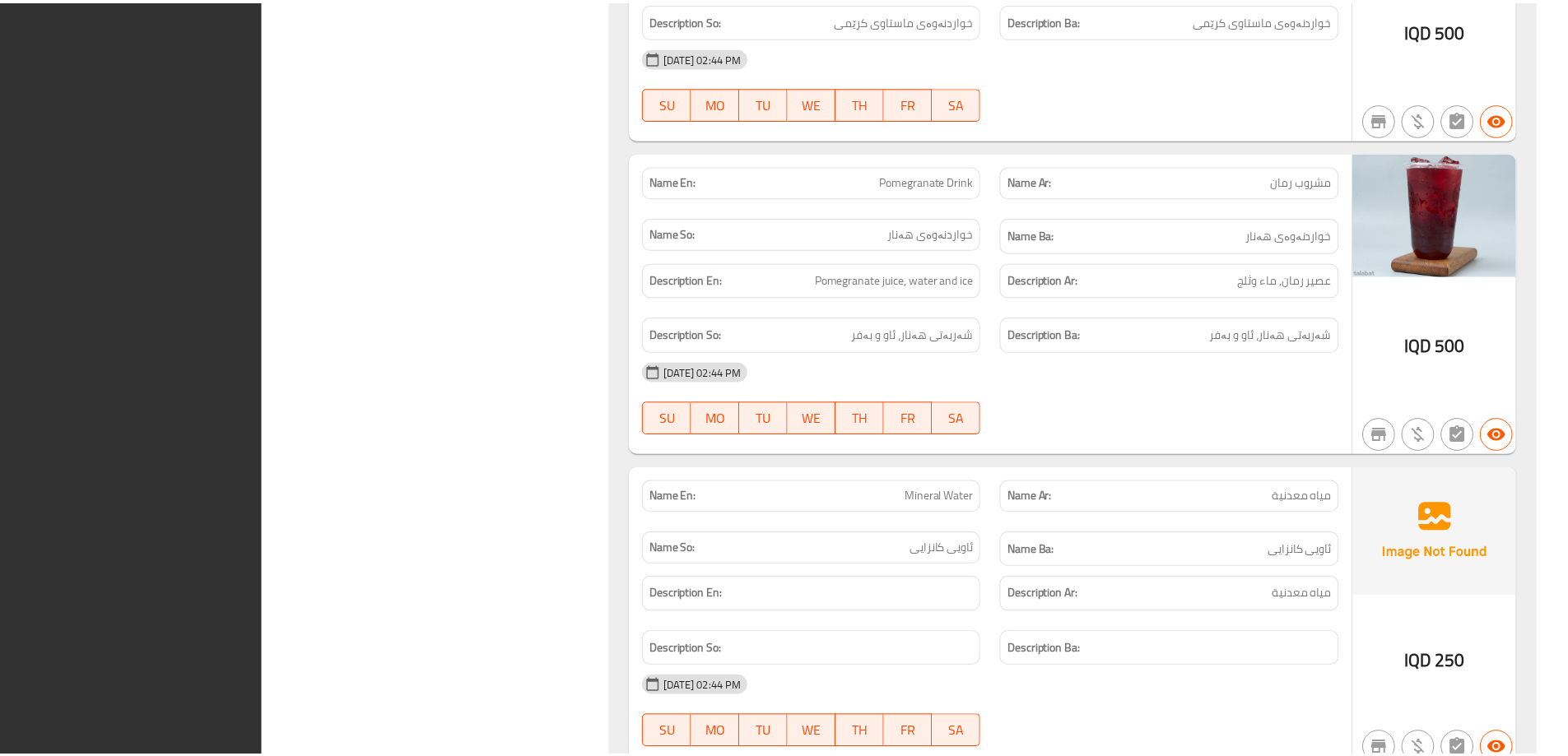
scroll to position [4746, 0]
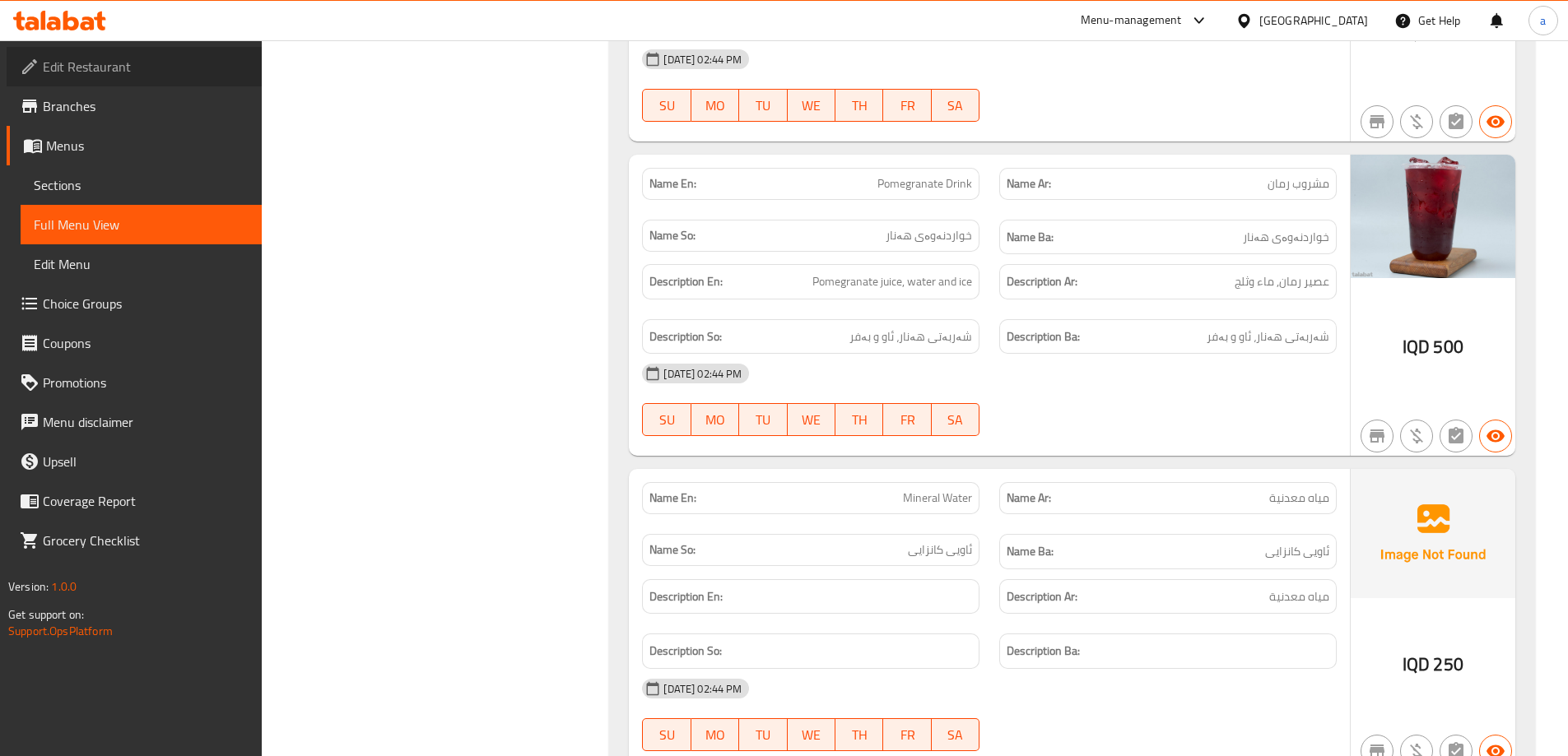
click at [103, 70] on span "Edit Restaurant" at bounding box center [146, 67] width 206 height 20
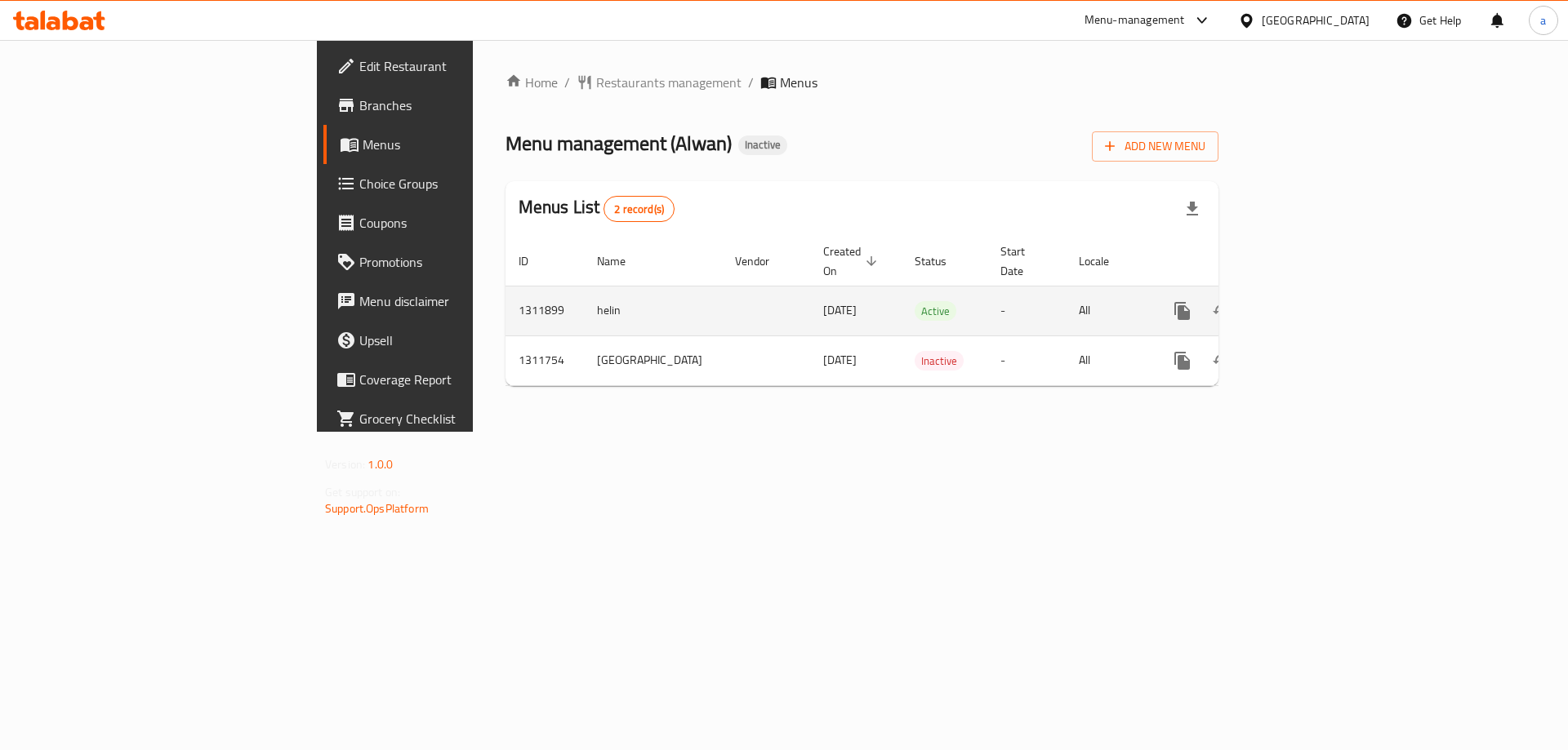
click at [1309, 302] on icon "enhanced table" at bounding box center [1300, 311] width 19 height 19
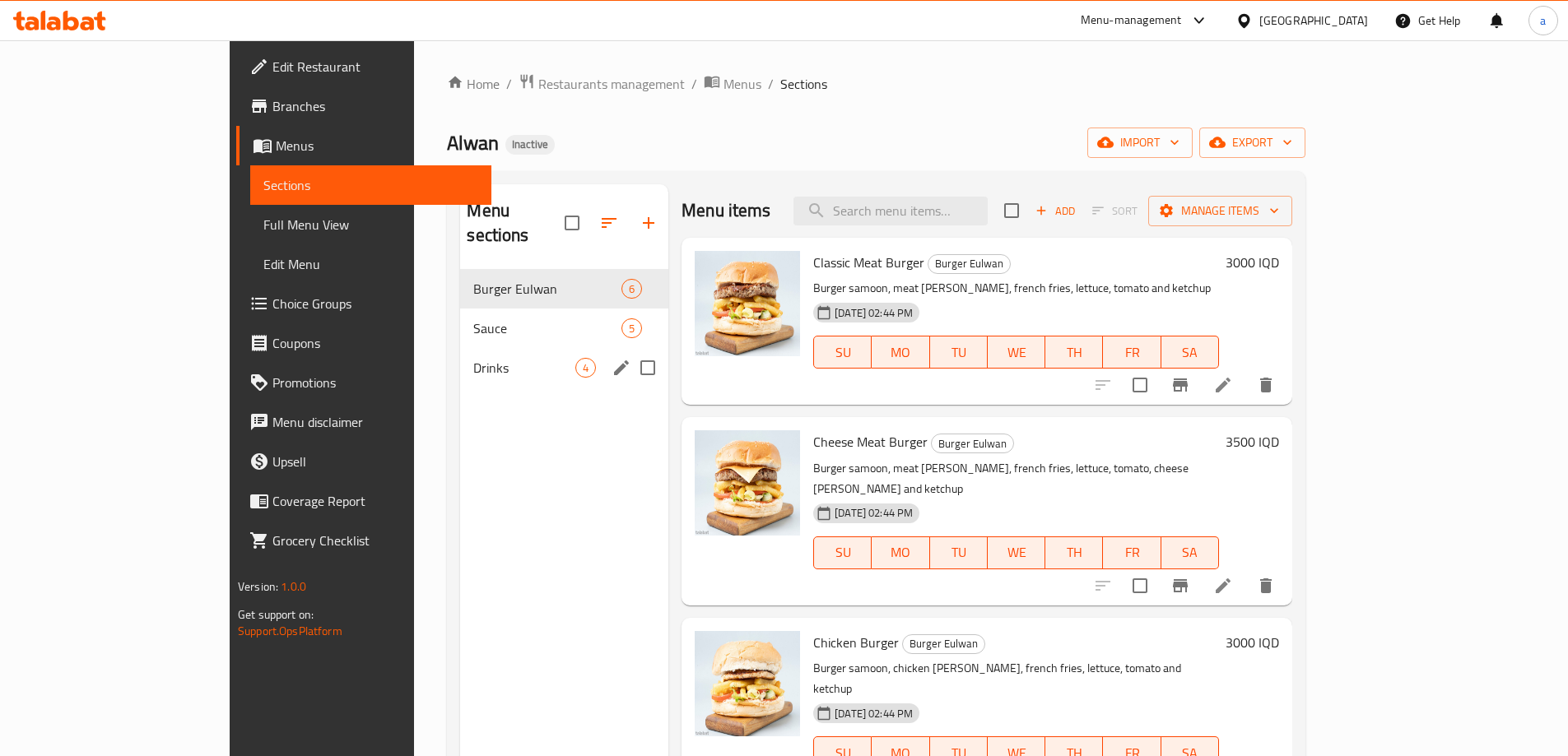
click at [474, 358] on span "Drinks" at bounding box center [525, 368] width 102 height 20
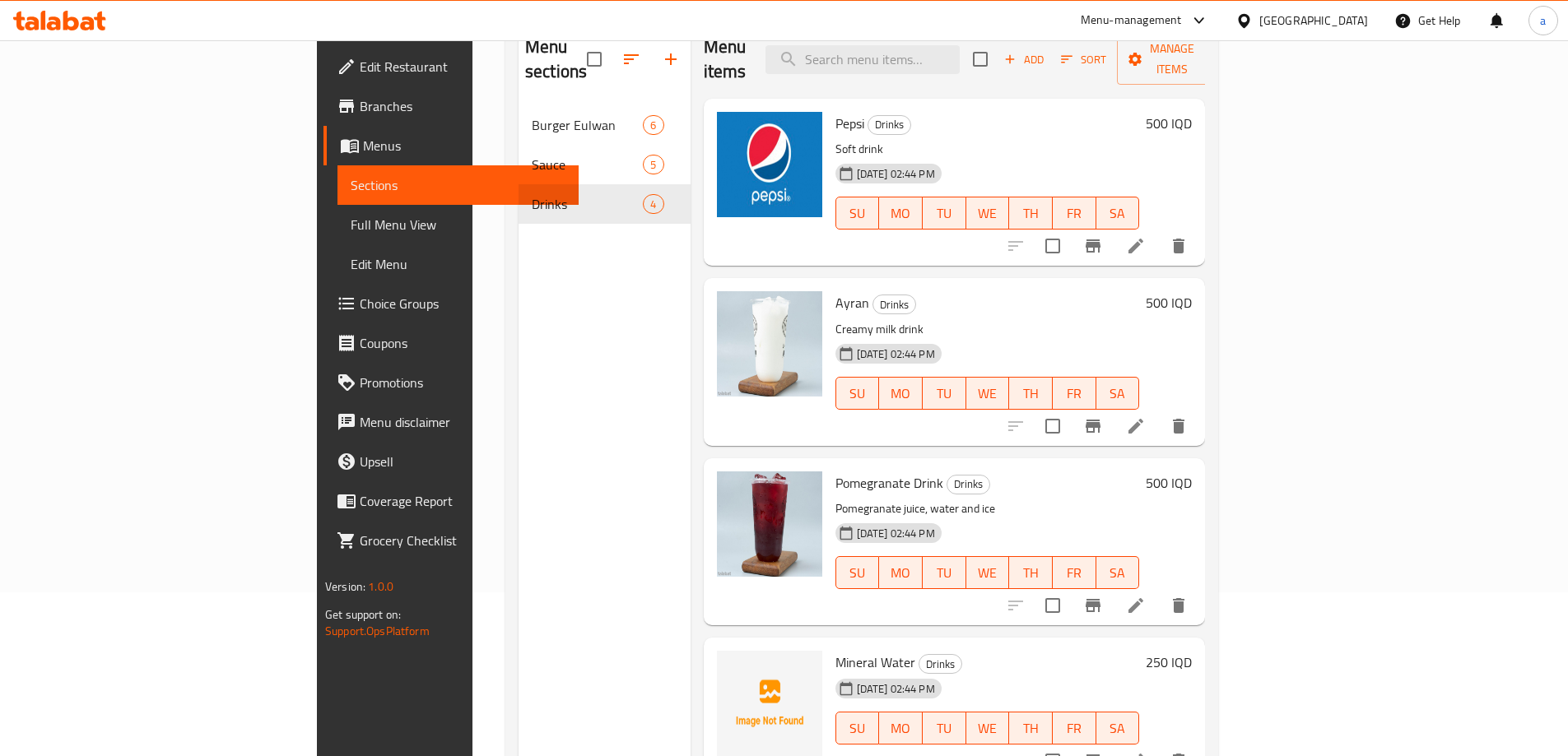
scroll to position [230, 0]
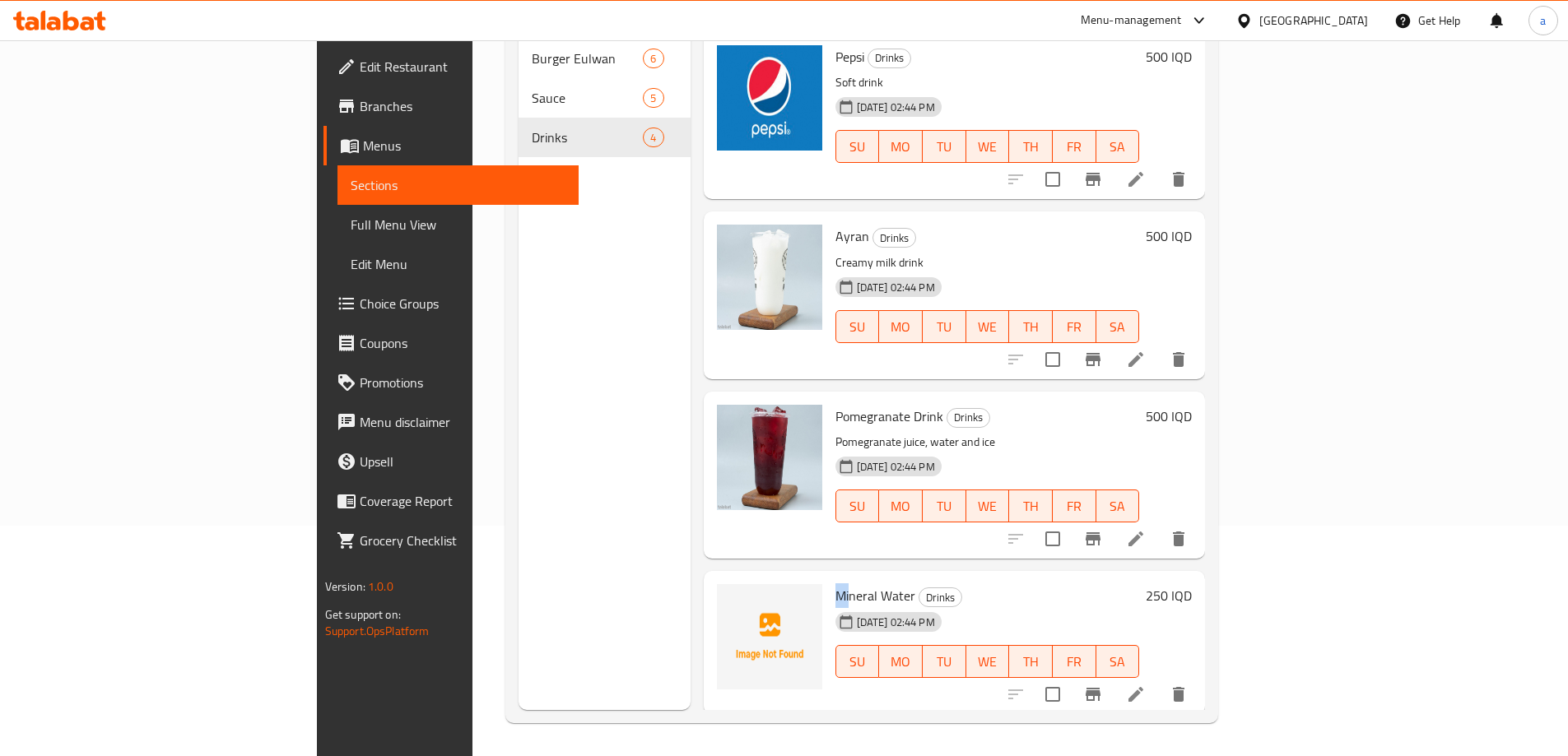
drag, startPoint x: 754, startPoint y: 570, endPoint x: 771, endPoint y: 565, distance: 17.7
click at [829, 578] on div "Mineral Water Drinks 15-09-2025 02:44 PM SU MO TU WE TH FR SA" at bounding box center [987, 642] width 318 height 130
